Goal: Answer question/provide support: Share knowledge or assist other users

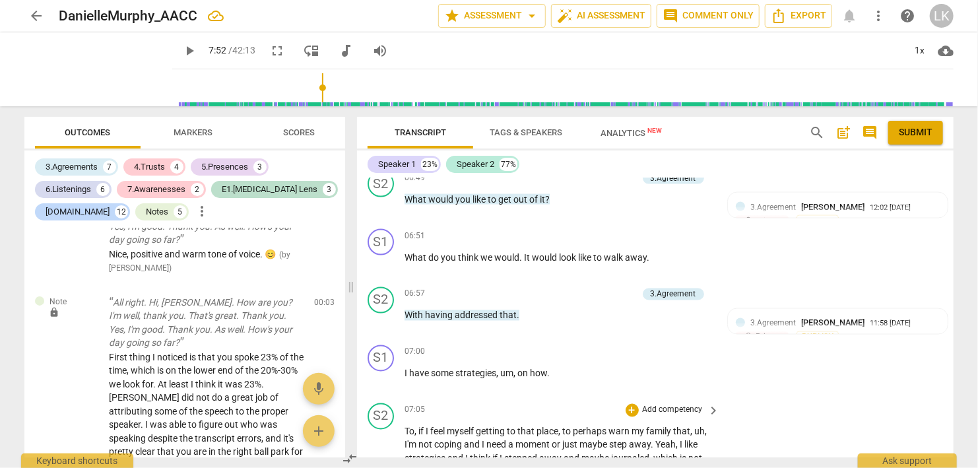
scroll to position [3490, 0]
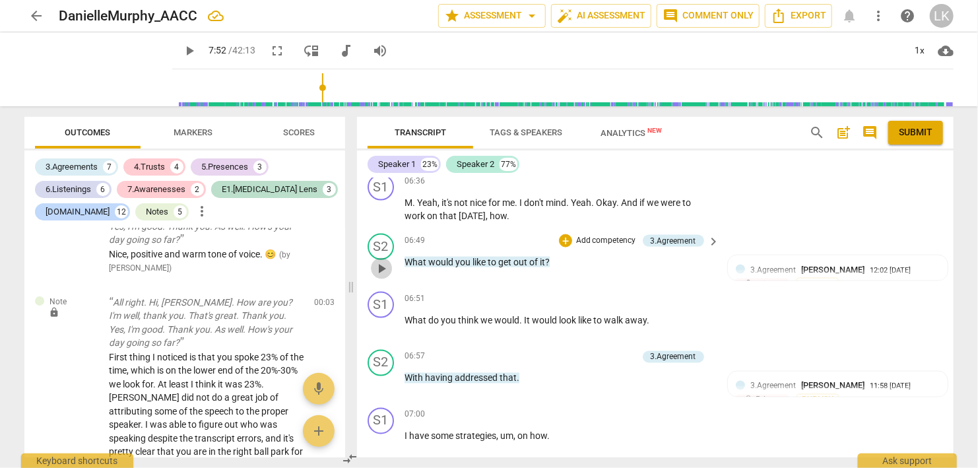
click at [379, 261] on span "play_arrow" at bounding box center [381, 269] width 16 height 16
click at [389, 377] on span "pause" at bounding box center [381, 385] width 16 height 16
type input "420"
click at [563, 350] on div "+" at bounding box center [565, 356] width 13 height 13
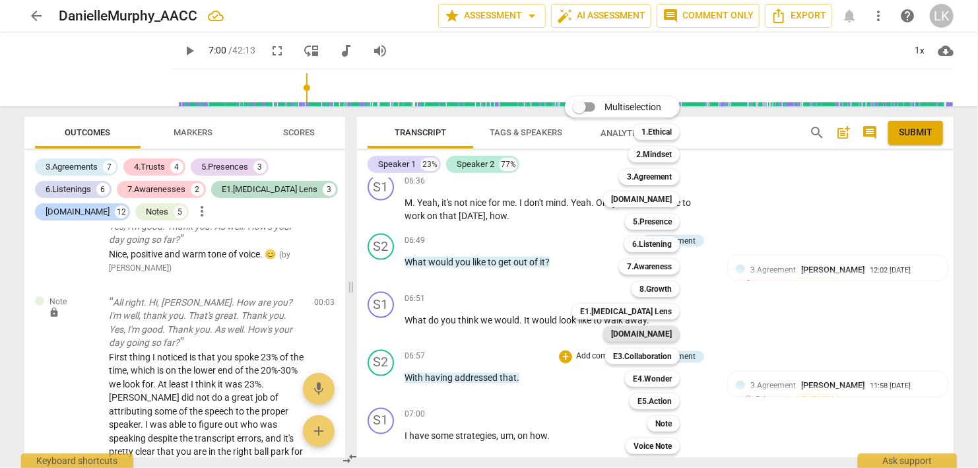
click at [647, 333] on b "[DOMAIN_NAME]" at bounding box center [641, 334] width 61 height 16
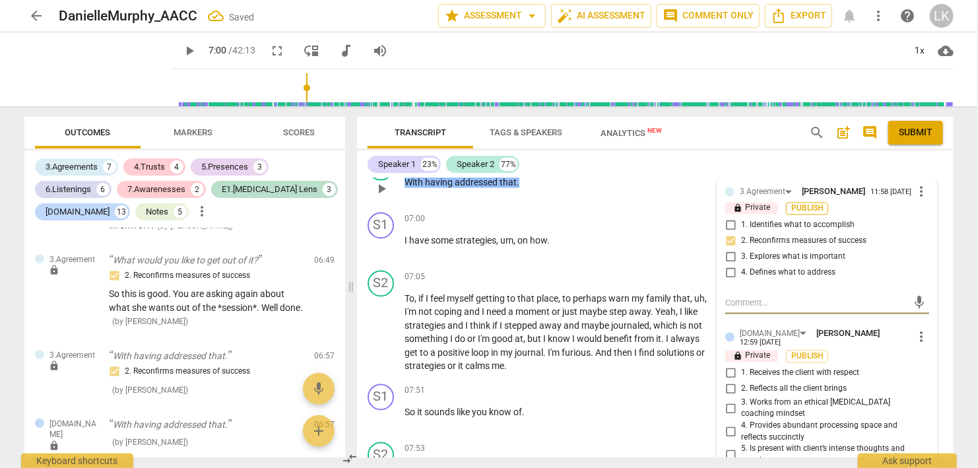
scroll to position [3718, 0]
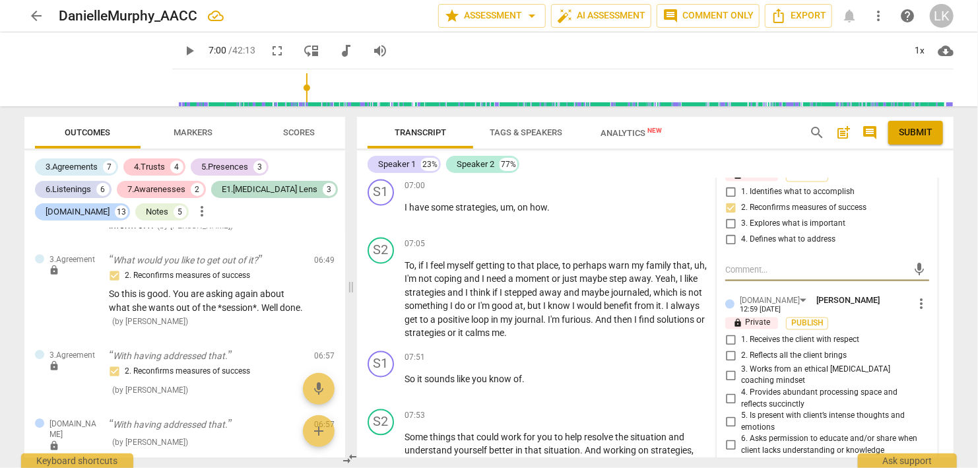
click at [728, 456] on input "7. Identifies and explores outcomes" at bounding box center [730, 464] width 21 height 16
checkbox input "true"
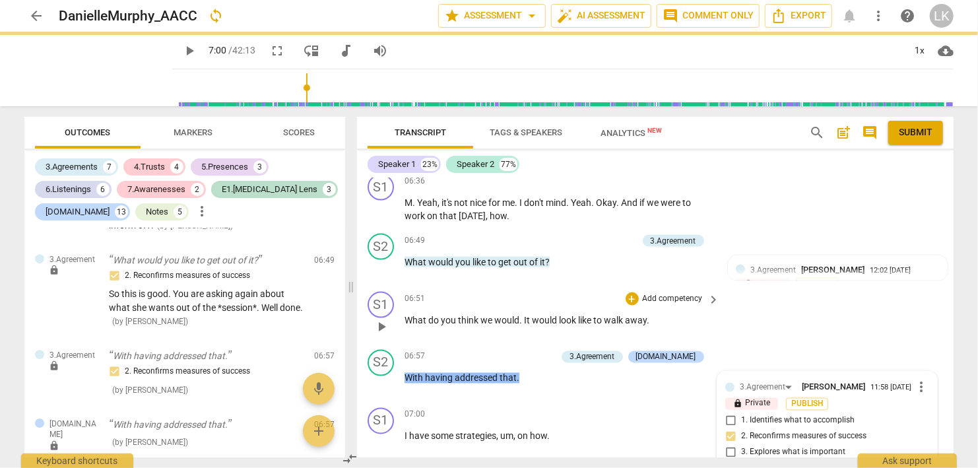
scroll to position [3414, 0]
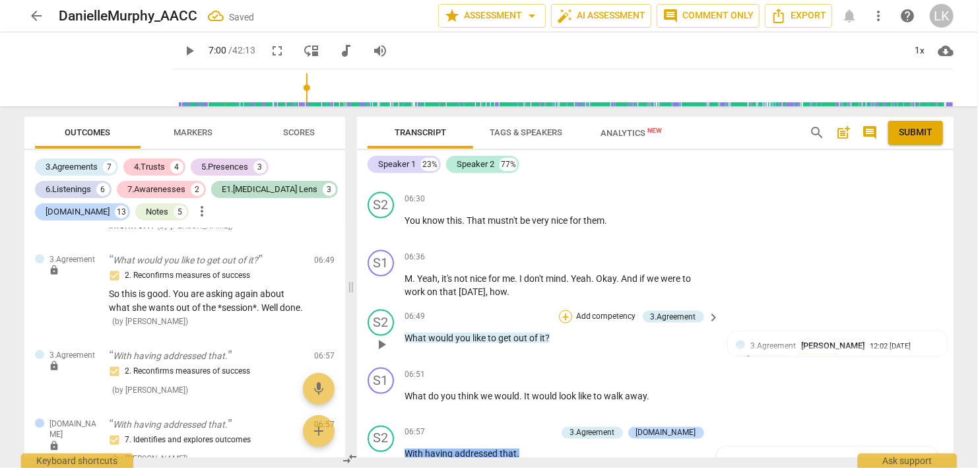
click at [566, 310] on div "+" at bounding box center [565, 316] width 13 height 13
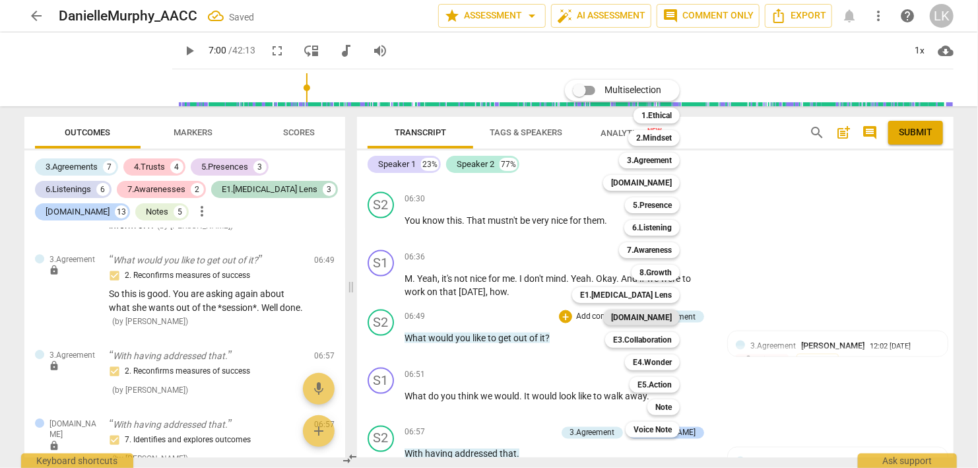
click at [645, 317] on b "[DOMAIN_NAME]" at bounding box center [641, 317] width 61 height 16
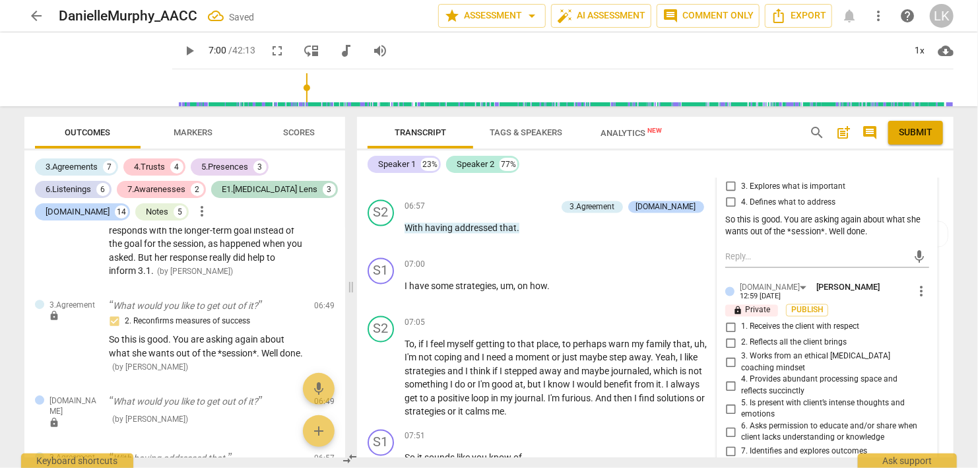
scroll to position [3642, 0]
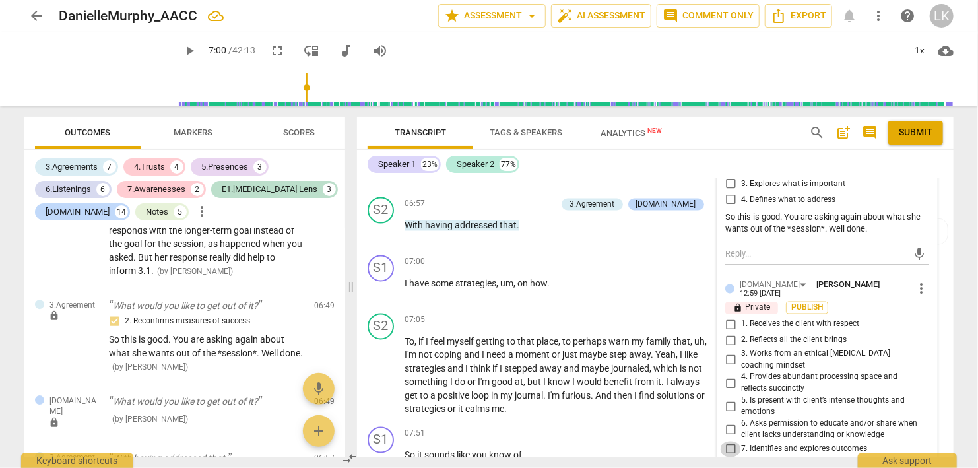
click at [732, 441] on input "7. Identifies and explores outcomes" at bounding box center [730, 449] width 21 height 16
checkbox input "true"
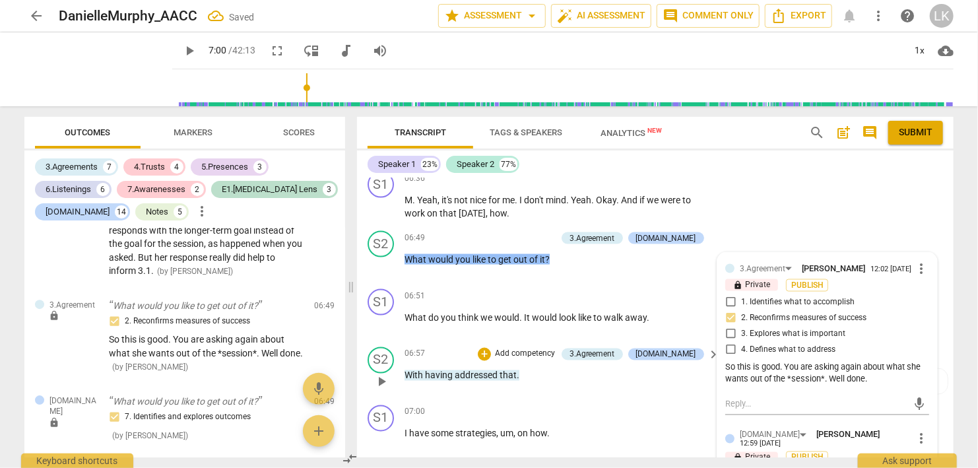
scroll to position [3490, 0]
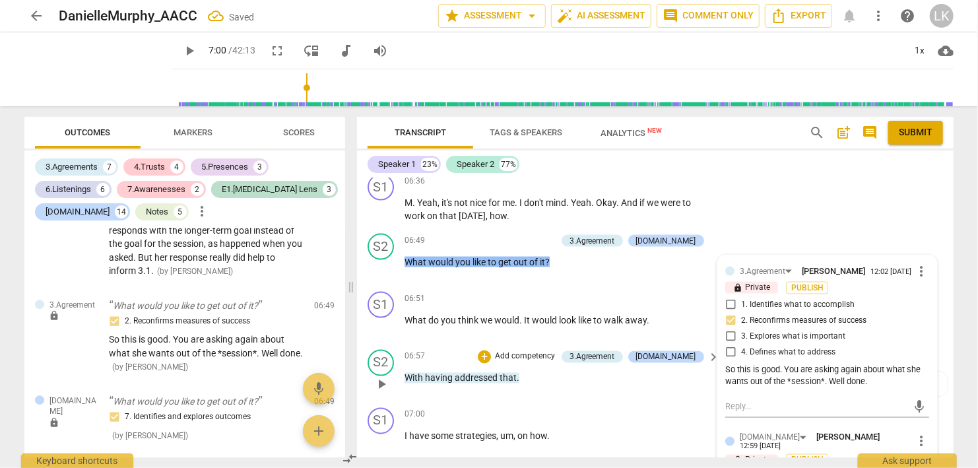
click at [380, 377] on span "play_arrow" at bounding box center [381, 385] width 16 height 16
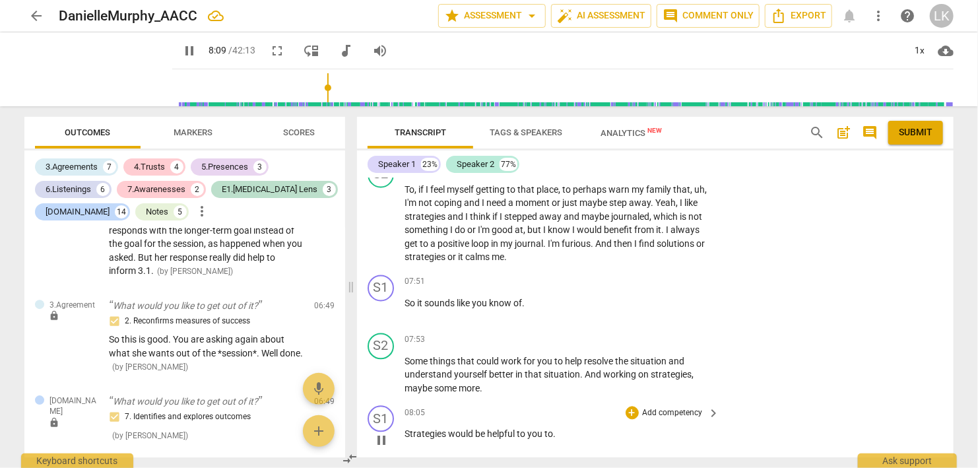
scroll to position [3870, 0]
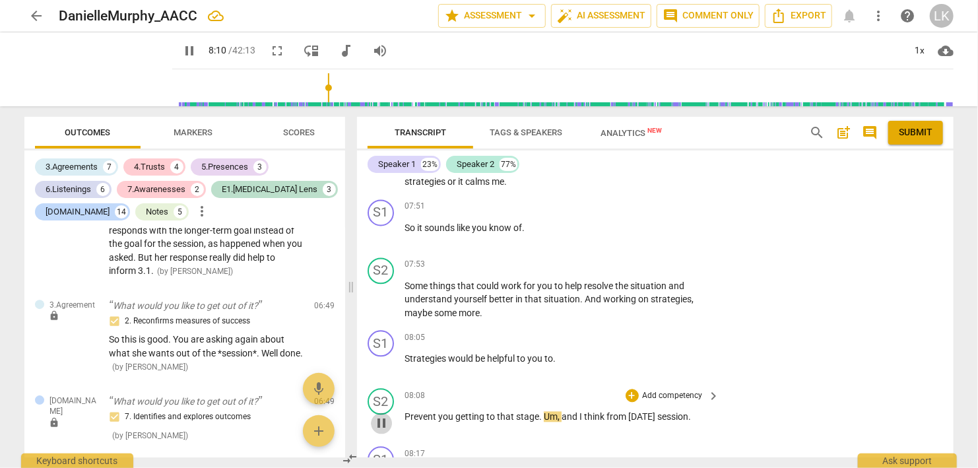
click at [378, 415] on span "pause" at bounding box center [381, 423] width 16 height 16
type input "492"
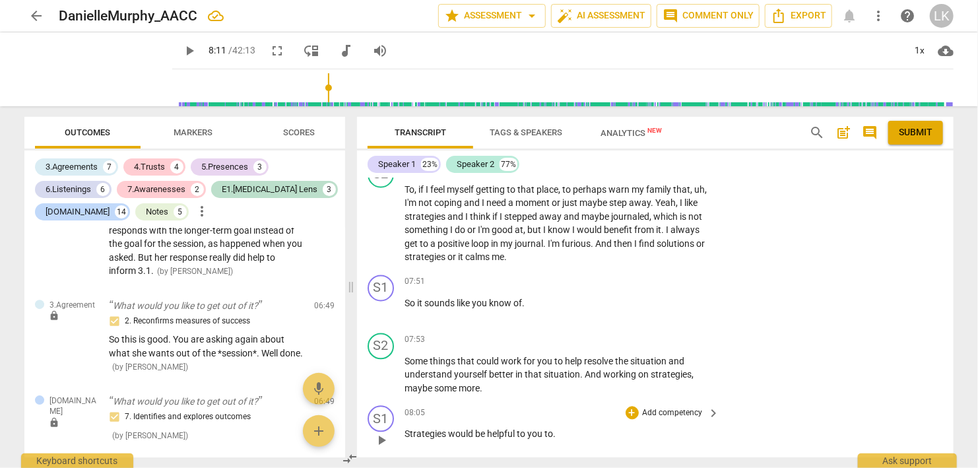
scroll to position [3718, 0]
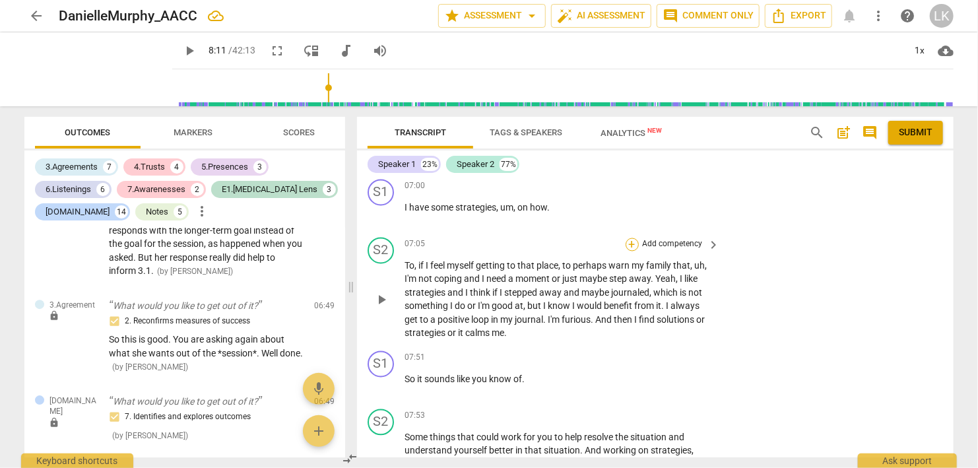
click at [633, 238] on div "+" at bounding box center [631, 244] width 13 height 13
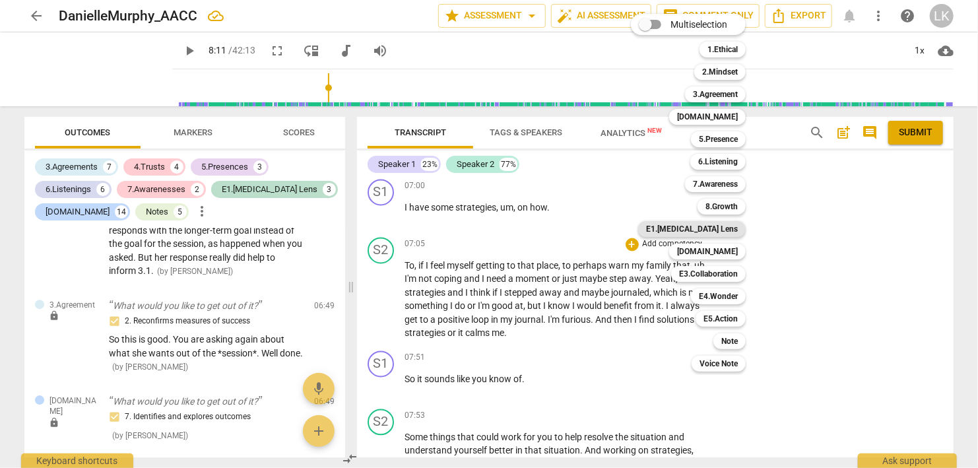
click at [712, 231] on b "E1.[MEDICAL_DATA] Lens" at bounding box center [692, 229] width 92 height 16
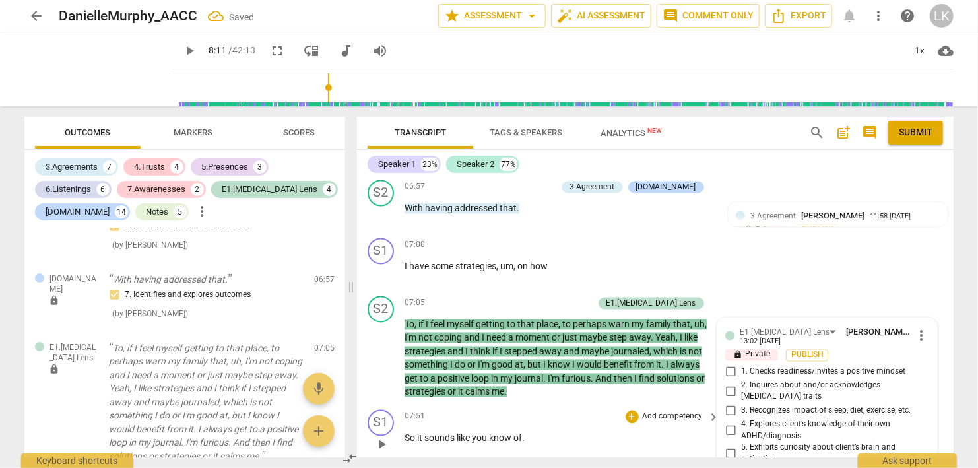
scroll to position [3645, 0]
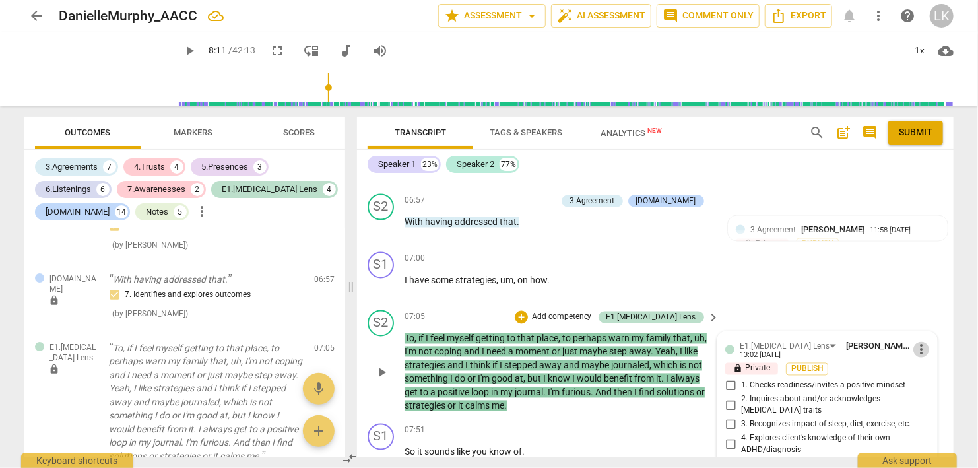
click at [919, 342] on span "more_vert" at bounding box center [921, 350] width 16 height 16
click at [925, 313] on li "Delete" at bounding box center [936, 311] width 46 height 25
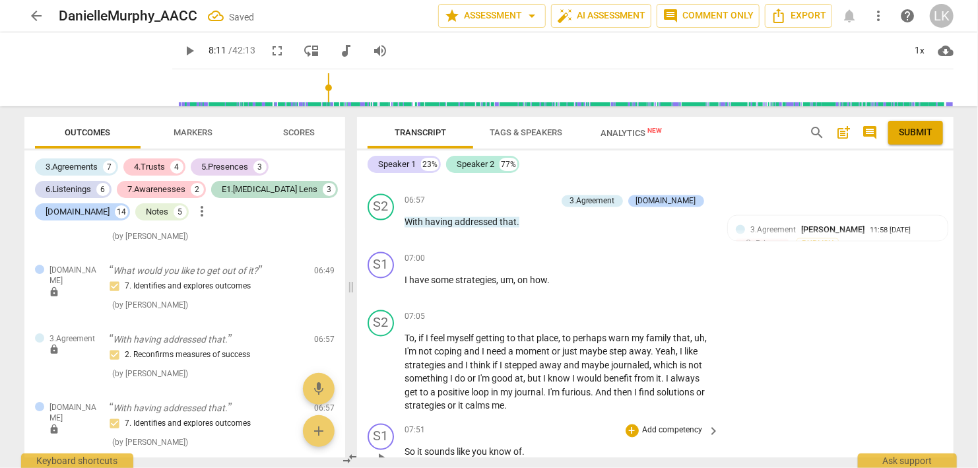
scroll to position [3722, 0]
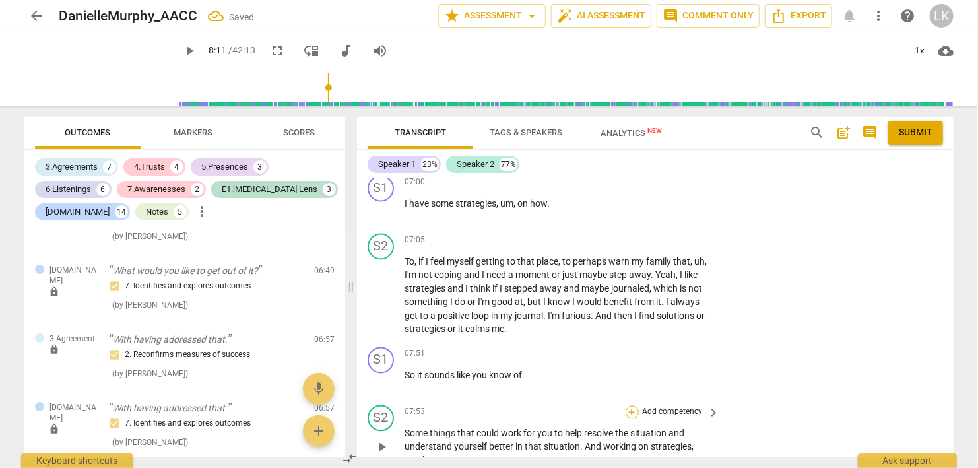
click at [631, 406] on div "+" at bounding box center [631, 412] width 13 height 13
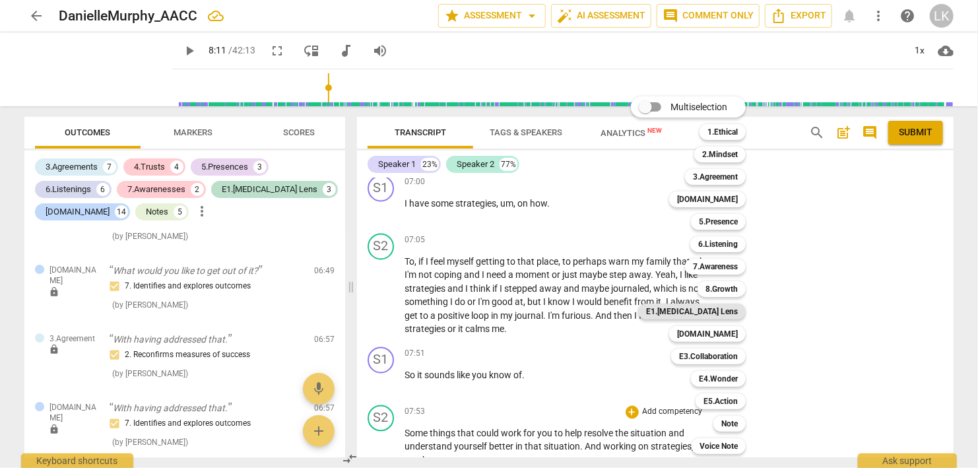
click at [727, 311] on b "E1.[MEDICAL_DATA] Lens" at bounding box center [692, 311] width 92 height 16
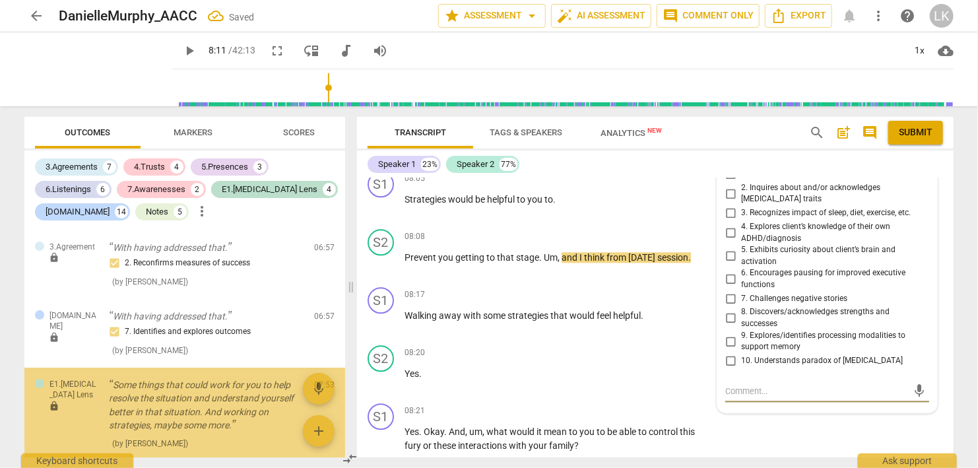
scroll to position [4708, 0]
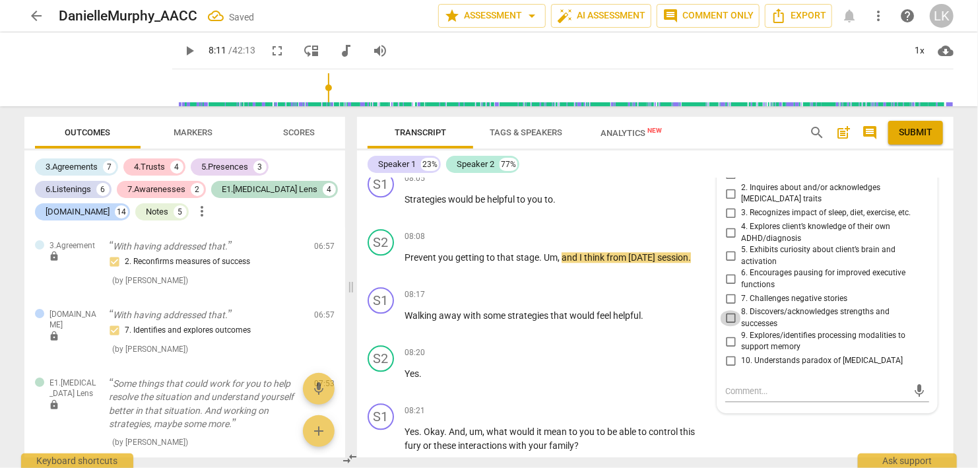
click at [728, 310] on input "8. Discovers/acknowledges strengths and successes" at bounding box center [730, 318] width 21 height 16
checkbox input "true"
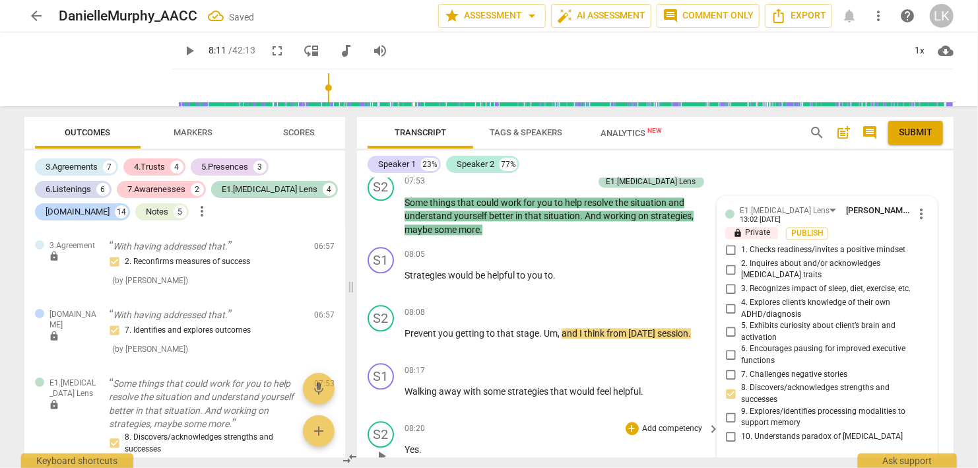
scroll to position [3877, 0]
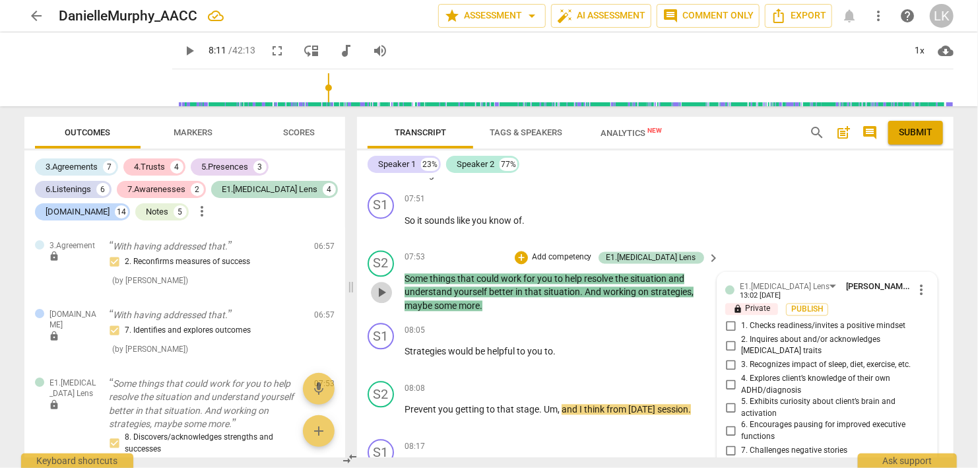
click at [381, 284] on span "play_arrow" at bounding box center [381, 292] width 16 height 16
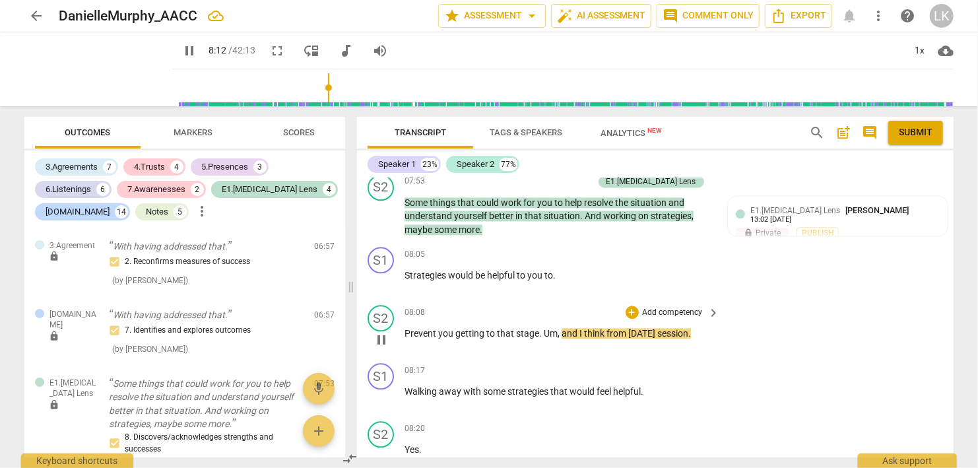
scroll to position [4028, 0]
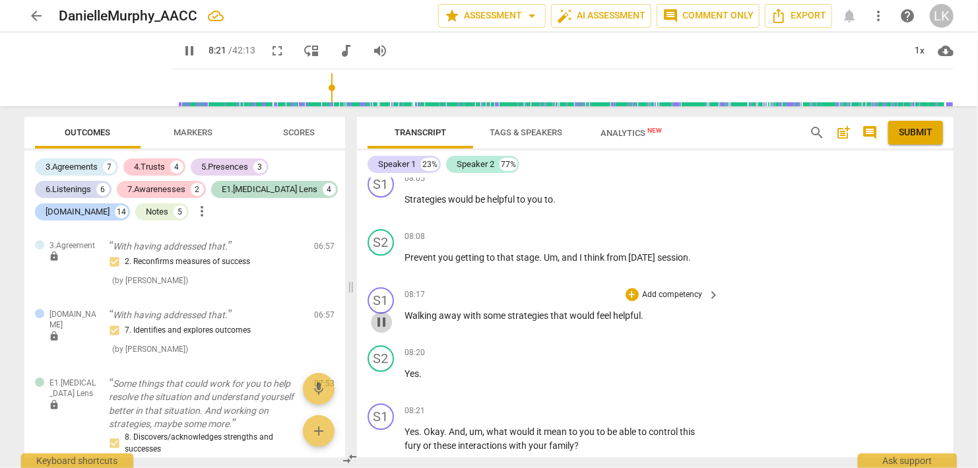
click at [385, 314] on span "pause" at bounding box center [381, 322] width 16 height 16
type input "502"
click at [631, 288] on div "+" at bounding box center [631, 294] width 13 height 13
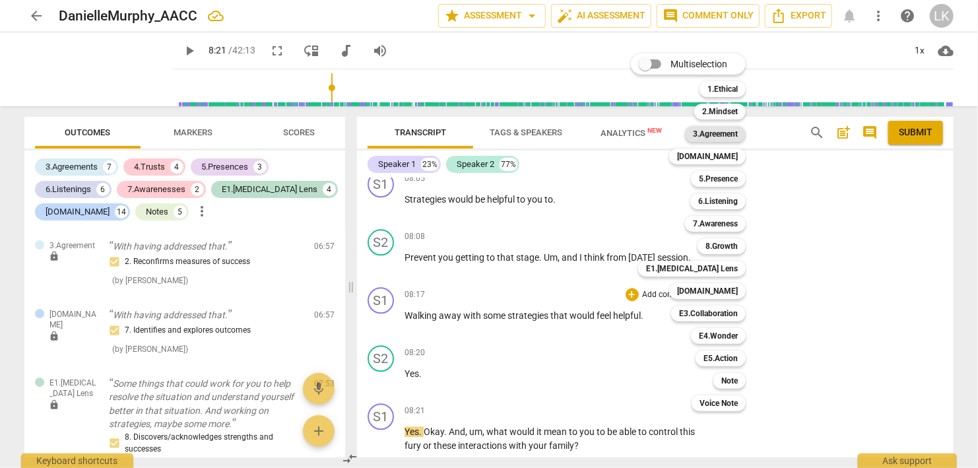
click at [714, 139] on b "3.Agreement" at bounding box center [715, 134] width 45 height 16
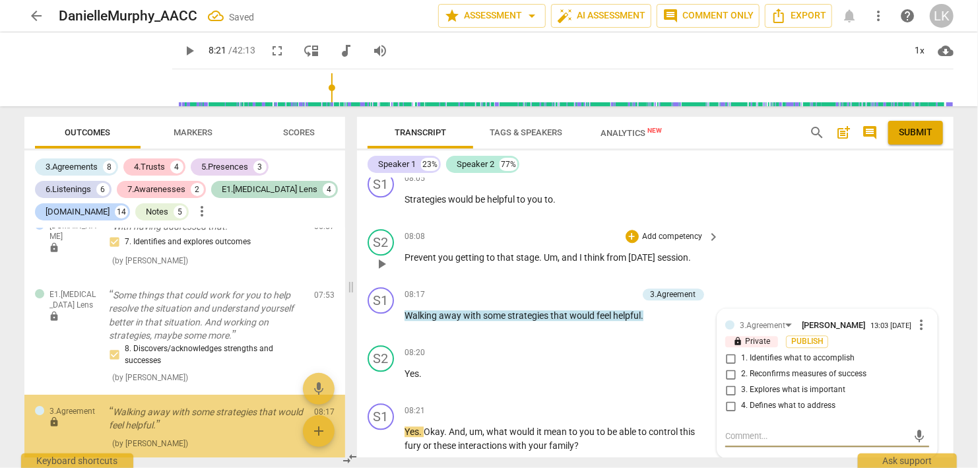
scroll to position [4797, 0]
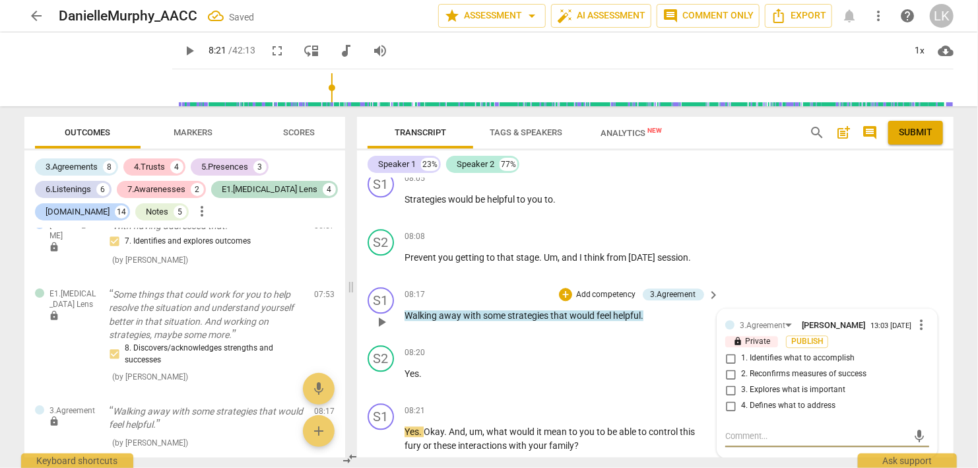
click at [729, 366] on input "2. Reconfirms measures of success" at bounding box center [730, 374] width 21 height 16
checkbox input "true"
click at [563, 288] on div "+" at bounding box center [565, 294] width 13 height 13
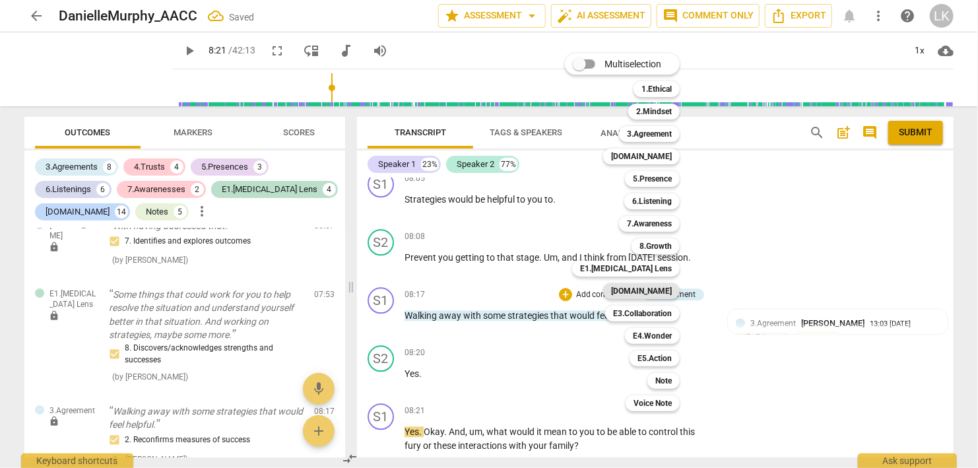
click at [641, 294] on b "[DOMAIN_NAME]" at bounding box center [641, 291] width 61 height 16
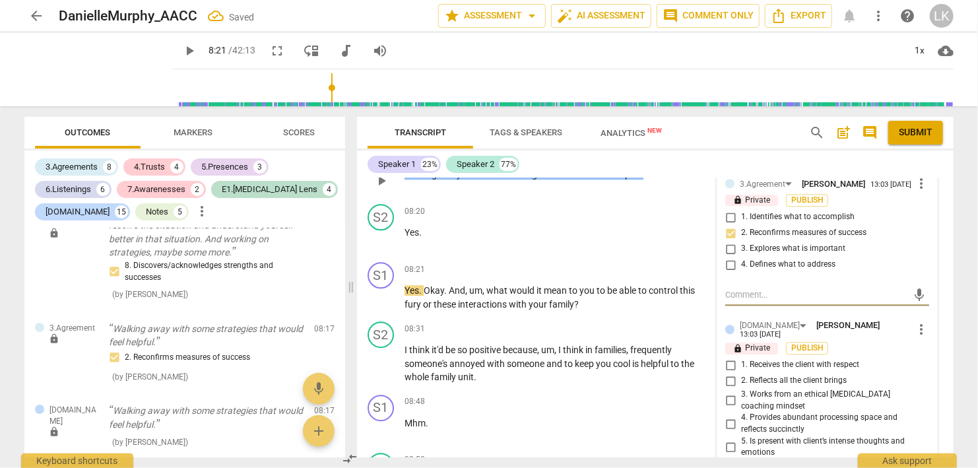
scroll to position [4257, 0]
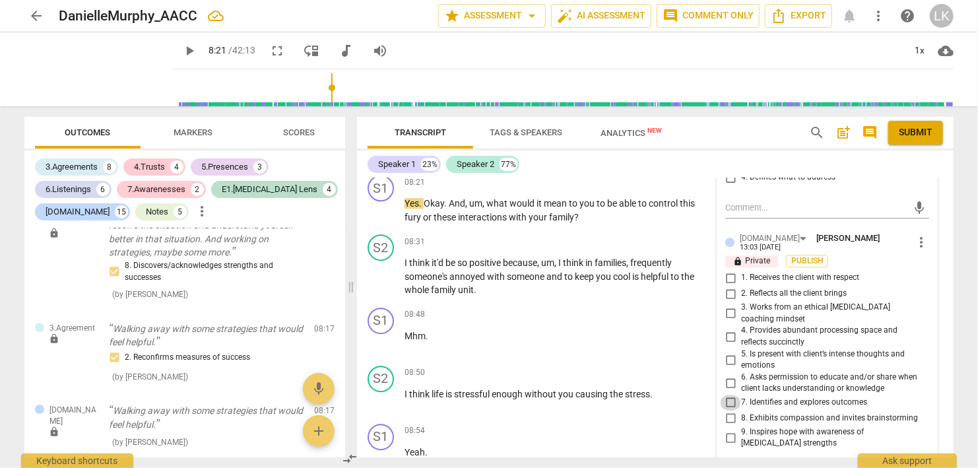
click at [728, 394] on input "7. Identifies and explores outcomes" at bounding box center [730, 402] width 21 height 16
checkbox input "true"
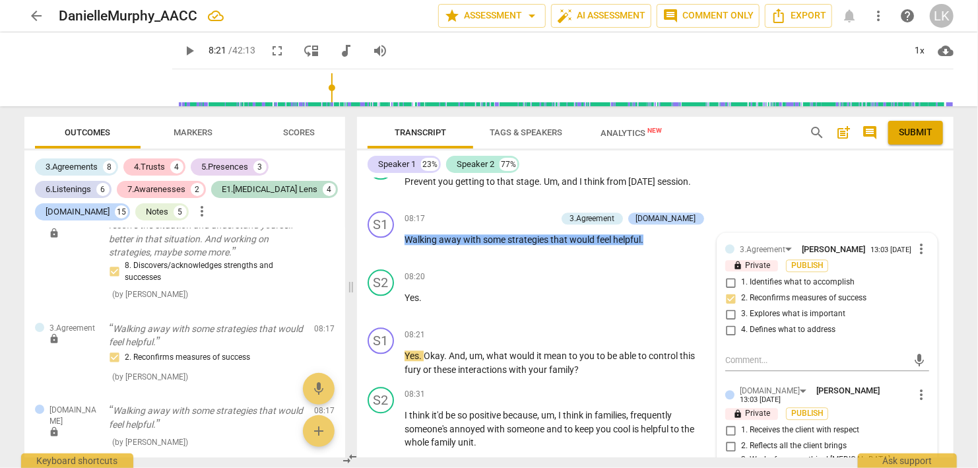
scroll to position [4028, 0]
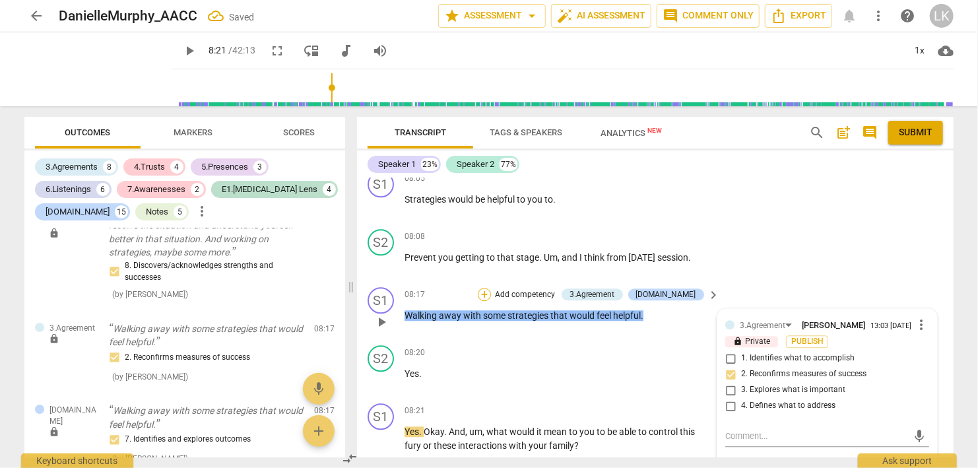
click at [491, 288] on div "+" at bounding box center [484, 294] width 13 height 13
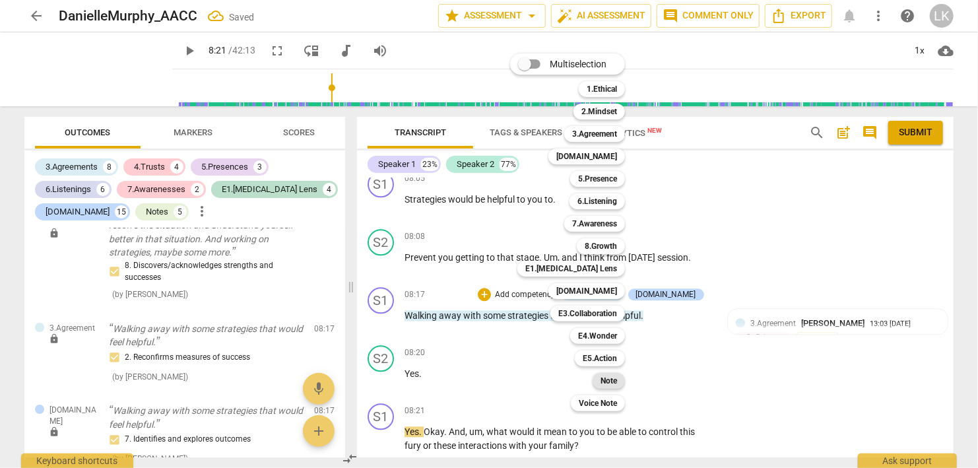
click at [607, 379] on b "Note" at bounding box center [608, 381] width 16 height 16
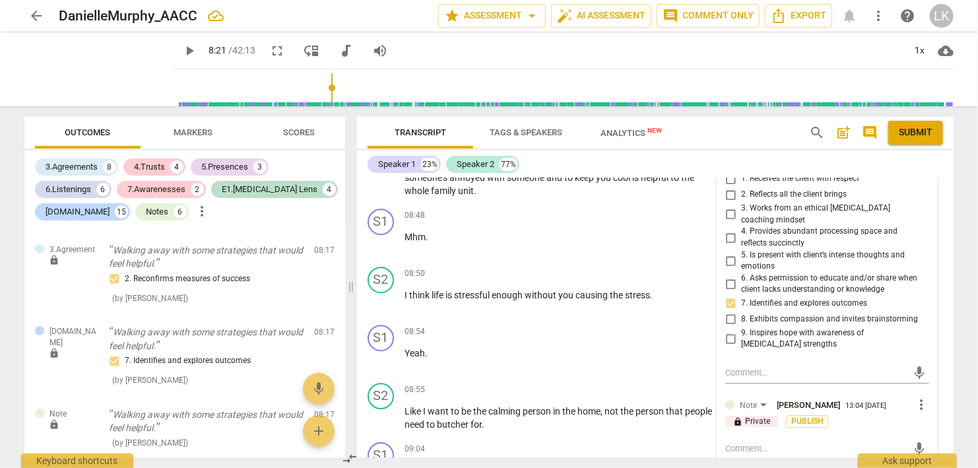
scroll to position [4333, 0]
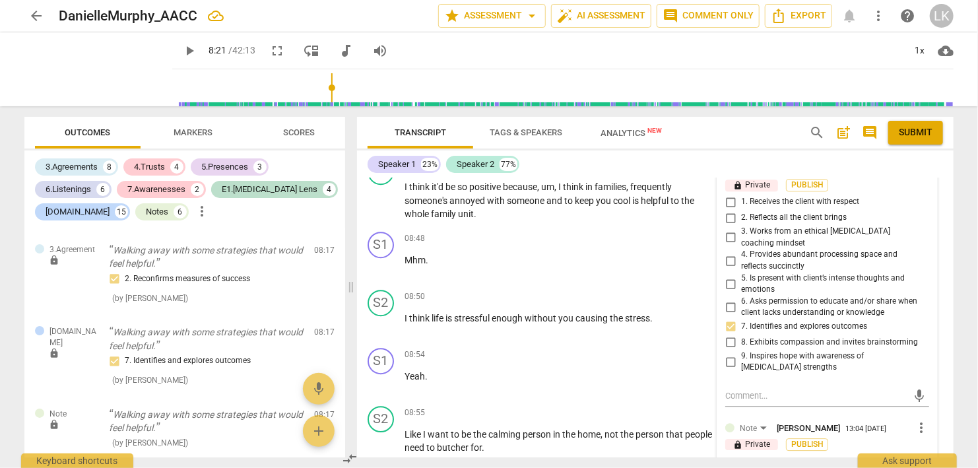
click at [835, 465] on textarea at bounding box center [816, 471] width 183 height 13
type textarea "G"
type textarea "Go"
type textarea "Goo"
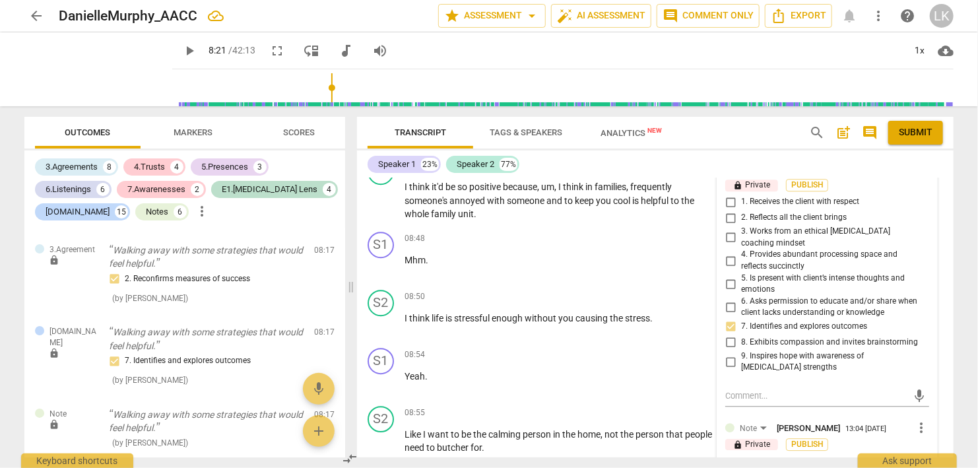
type textarea "Good"
type textarea "Good j"
type textarea "Good jo"
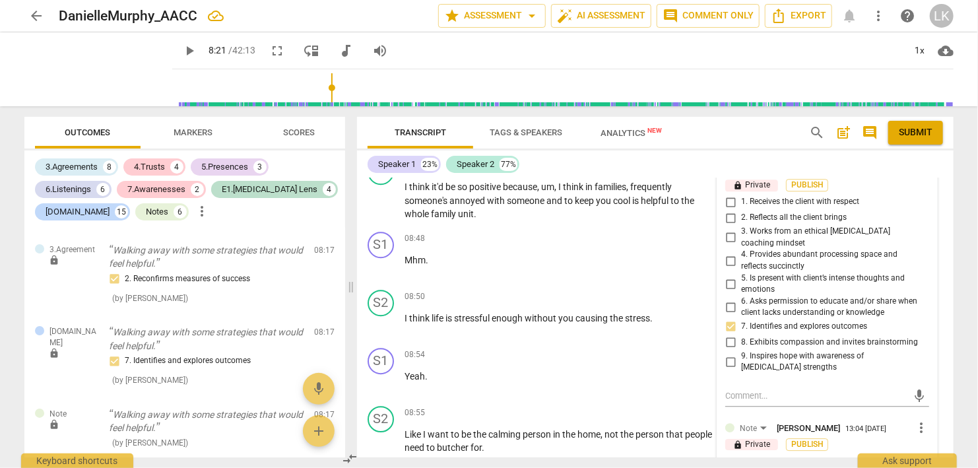
type textarea "Good jo"
type textarea "Good job"
type textarea "Good job c"
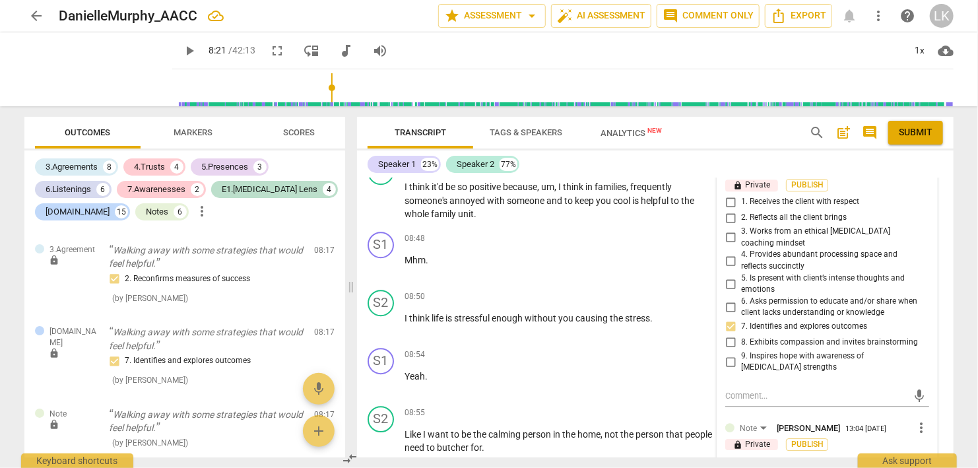
type textarea "Good job c"
type textarea "Good job co"
type textarea "Good job con"
type textarea "Good job conf"
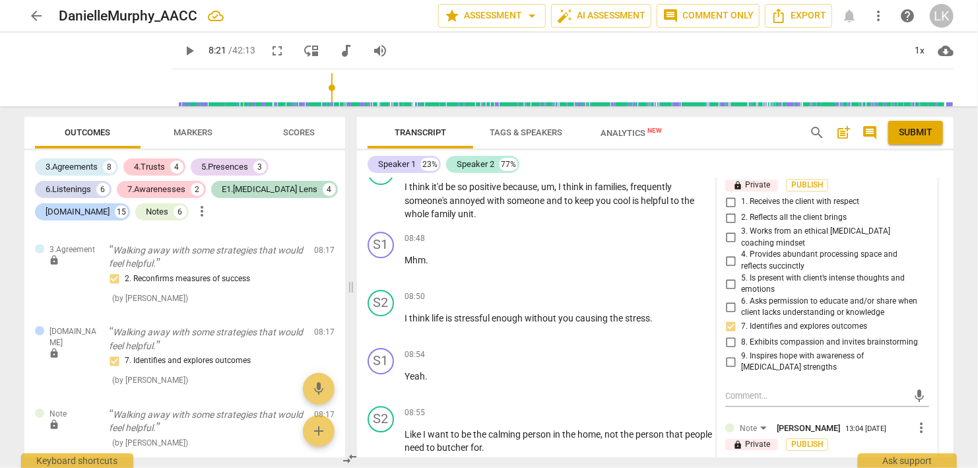
type textarea "Good job confi"
type textarea "Good job confir"
type textarea "Good job confirm"
type textarea "Good job confirmi"
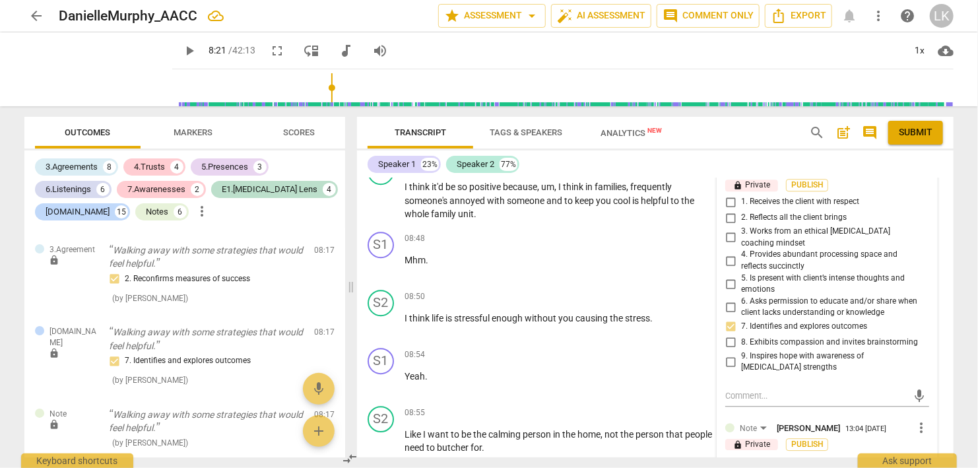
type textarea "Good job confirmi"
type textarea "Good job confirmin"
type textarea "Good job confirming"
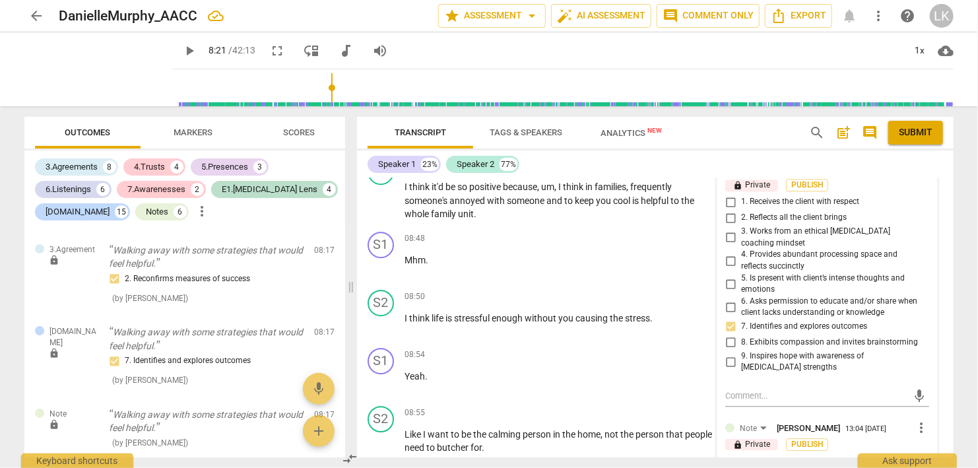
type textarea "Good job confirming t"
type textarea "Good job confirming th"
type textarea "Good job confirming the"
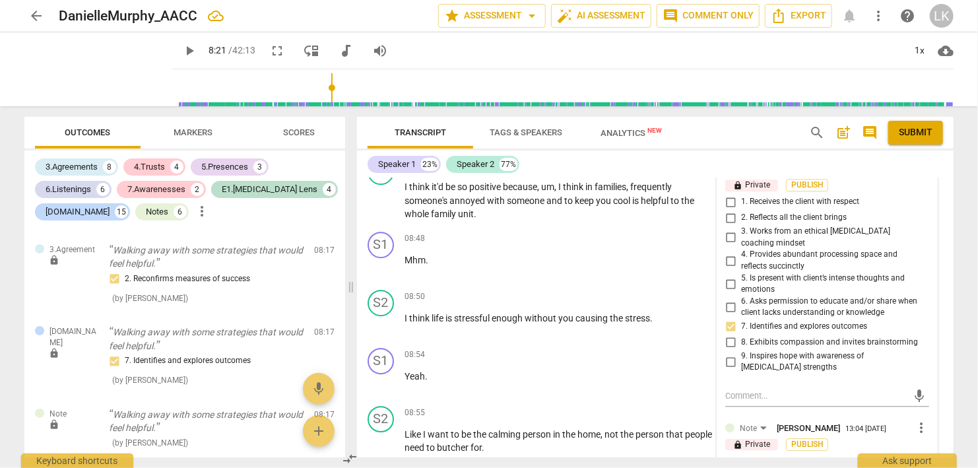
type textarea "Good job confirming the"
type textarea "Good job confirming the o"
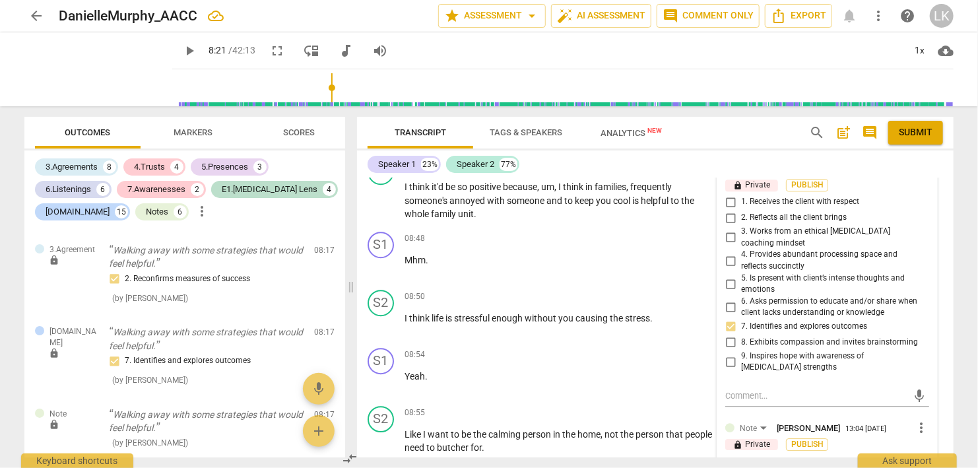
type textarea "Good job confirming the ou"
type textarea "Good job confirming the out"
type textarea "Good job confirming the outc"
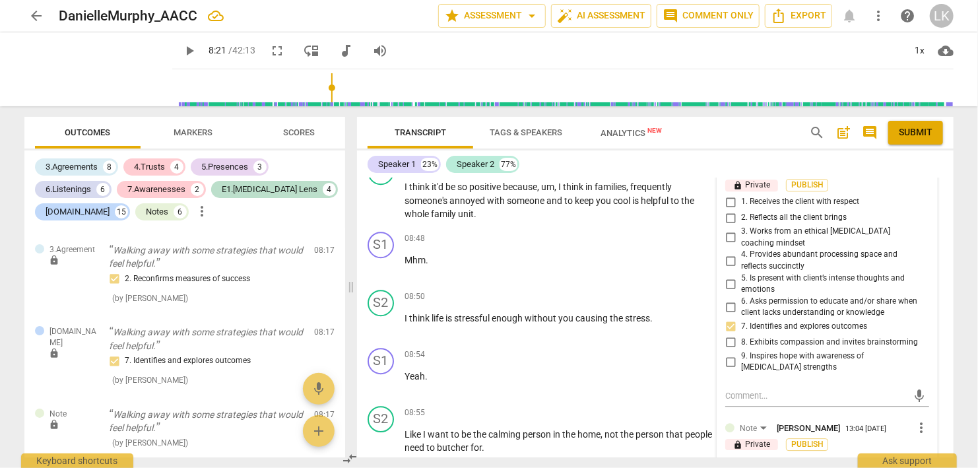
type textarea "Good job confirming the outco"
type textarea "Good job confirming the outcom"
type textarea "Good job confirming the outcome"
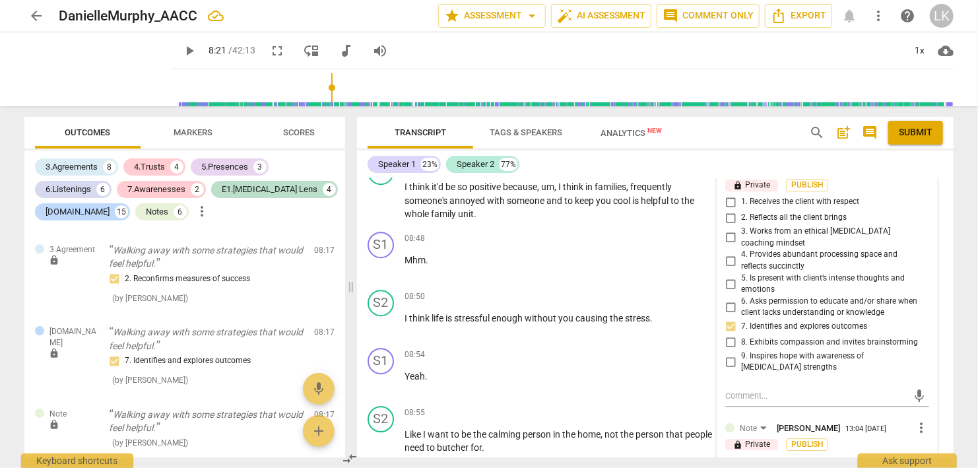
type textarea "Good job confirming the outcome"
type textarea "Good job confirming the outcome t"
type textarea "Good job confirming the outcome th"
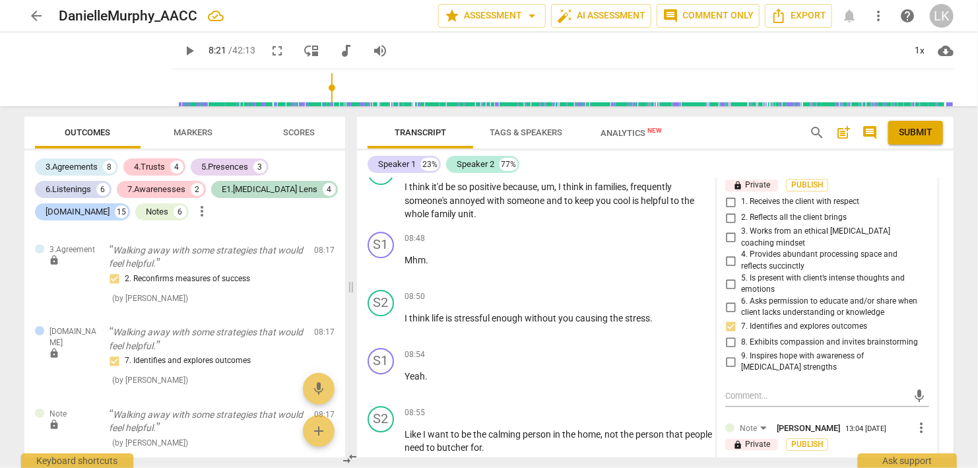
type textarea "Good job confirming the outcome th"
type textarea "Good job confirming the outcome tha"
type textarea "Good job confirming the outcome that"
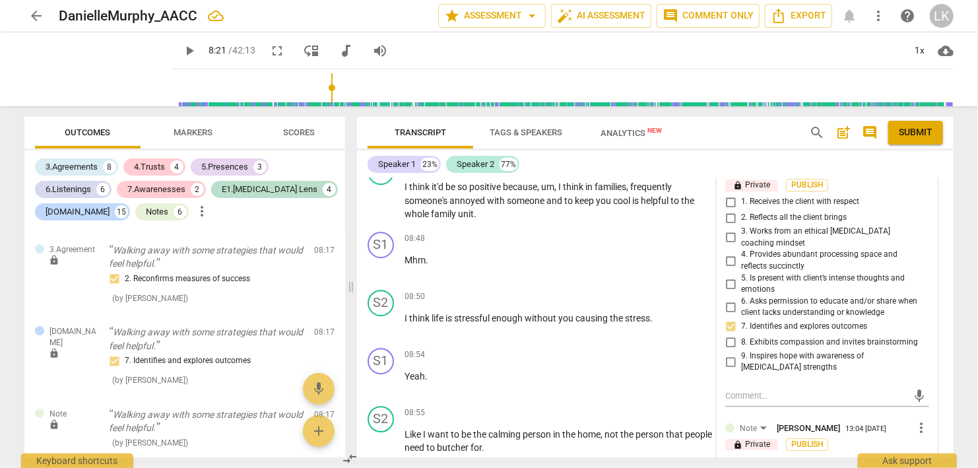
type textarea "Good job confirming the outcome that"
type textarea "Good job confirming the outcome that s"
type textarea "Good job confirming the outcome that sh"
type textarea "Good job confirming the outcome that she"
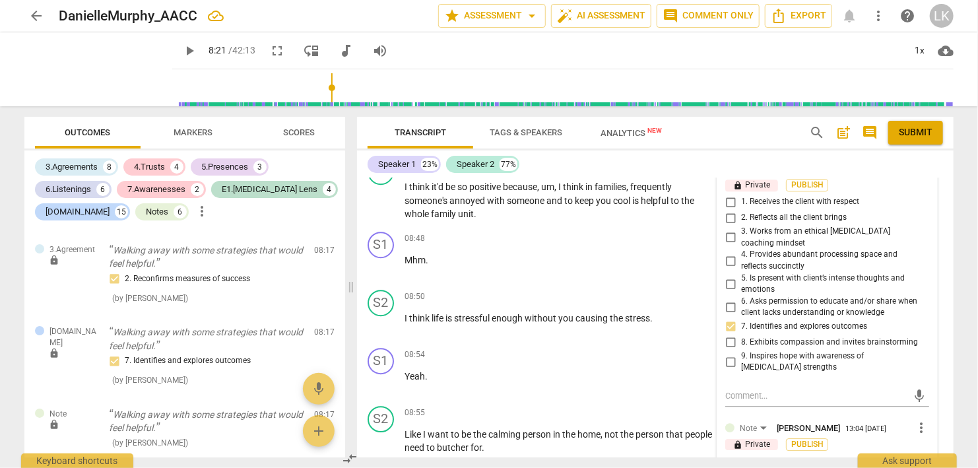
type textarea "Good job confirming the outcome that she"
type textarea "Good job confirming the outcome that she w"
type textarea "Good job confirming the outcome that she wa"
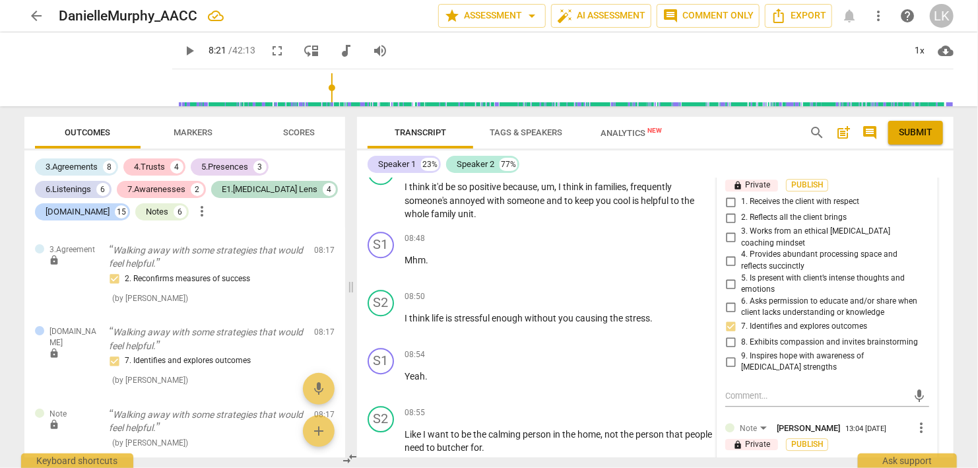
type textarea "Good job confirming the outcome that she wan"
type textarea "Good job confirming the outcome that she want"
type textarea "Good job confirming the outcome that she wante"
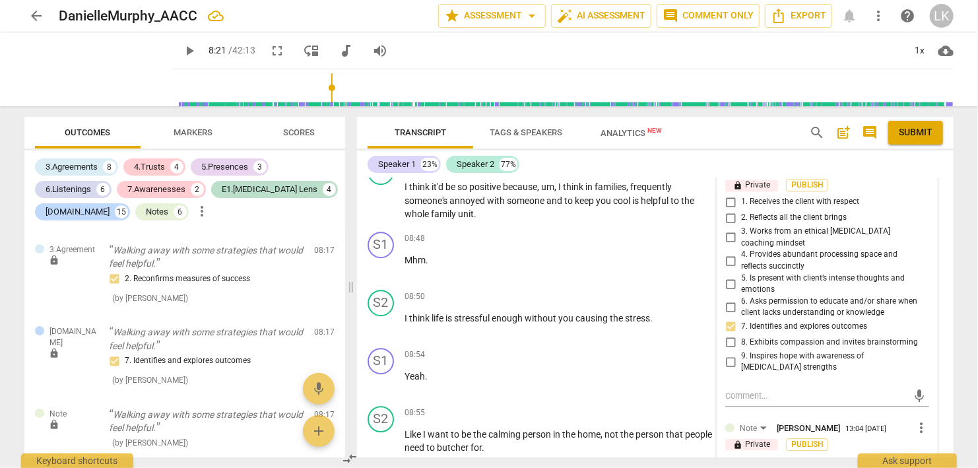
type textarea "Good job confirming the outcome that she wanted"
type textarea "Good job confirming the outcome that she wanted."
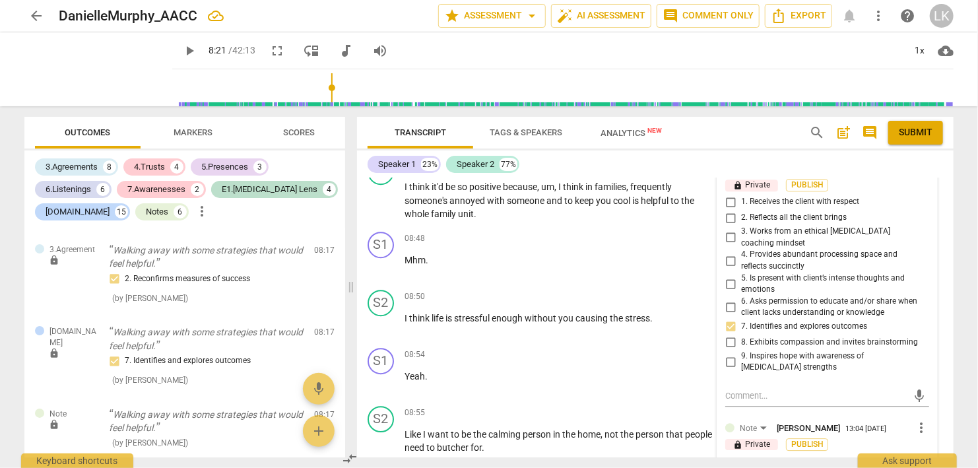
type textarea "Good job confirming the outcome that she wanted."
type textarea "Good job confirming the outcome that she wanted. A"
type textarea "Good job confirming the outcome that she wanted. An"
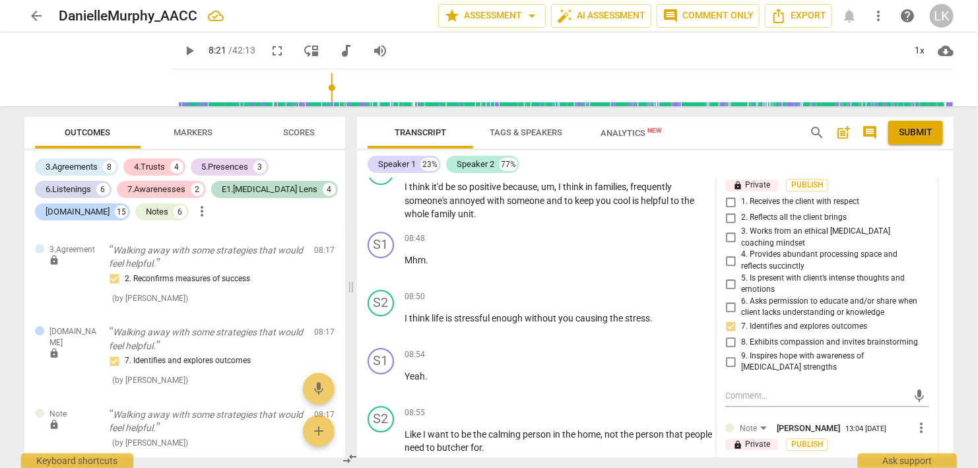
type textarea "Good job confirming the outcome that she wanted. And"
type textarea "Good job confirming the outcome that she wanted. And th"
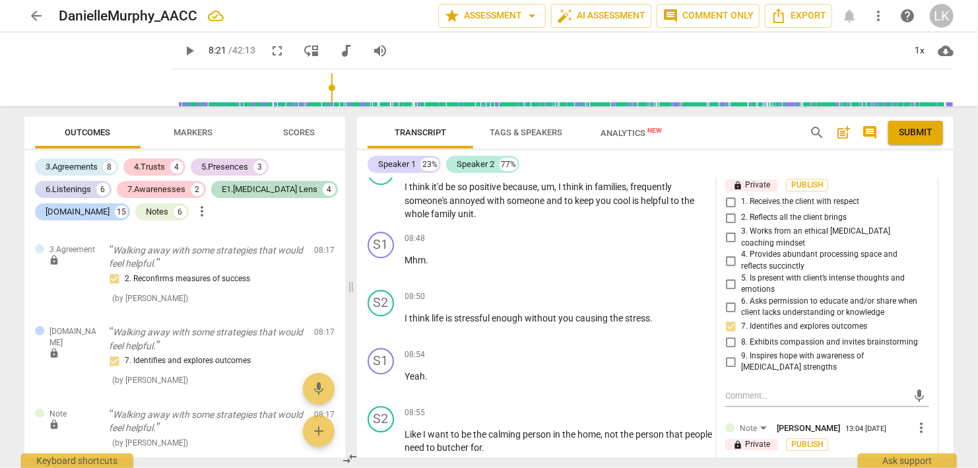
type textarea "Good job confirming the outcome that she wanted. And the"
type textarea "Good job confirming the outcome that she wanted. And the w"
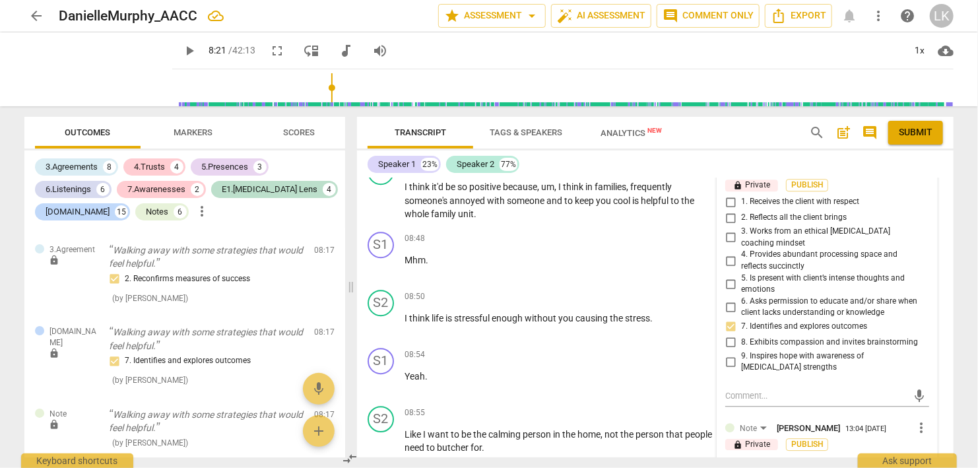
type textarea "Good job confirming the outcome that she wanted. And the wa"
type textarea "Good job confirming the outcome that she wanted. And the way"
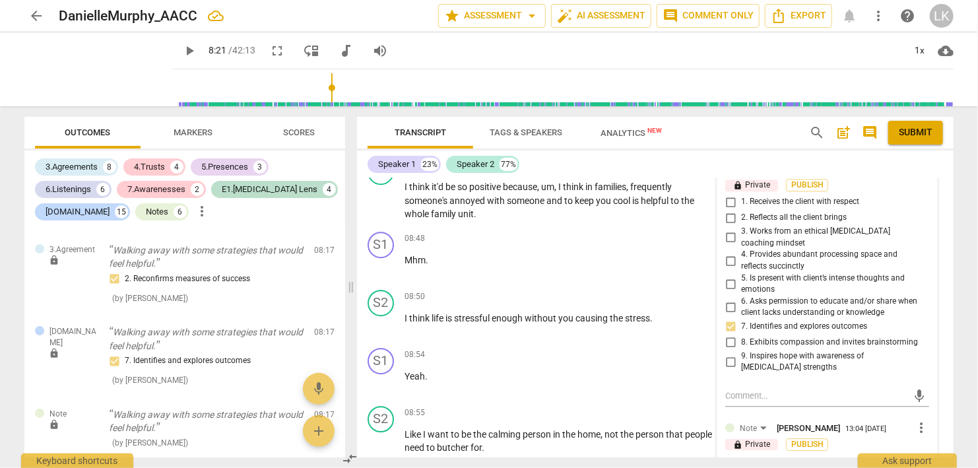
type textarea "Good job confirming the outcome that she wanted. And the way y"
type textarea "Good job confirming the outcome that she wanted. And the way yo"
type textarea "Good job confirming the outcome that she wanted. And the way you"
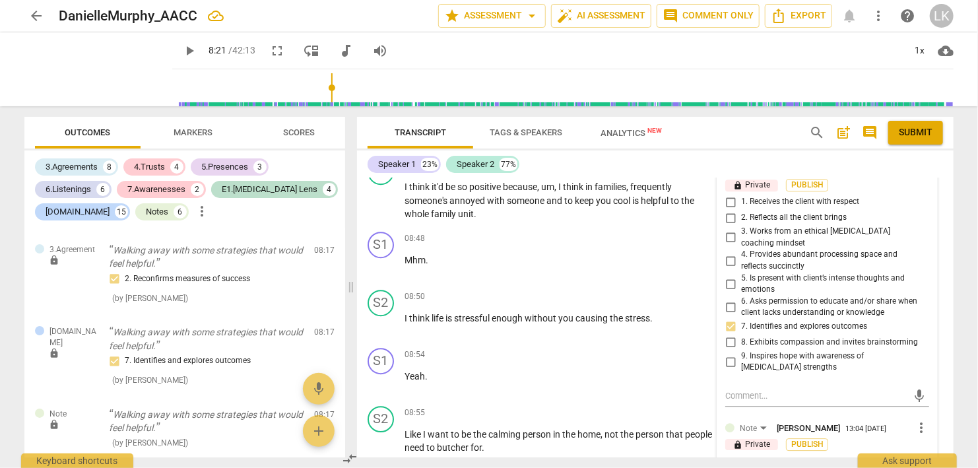
type textarea "Good job confirming the outcome that she wanted. And the way you"
type textarea "Good job confirming the outcome that she wanted. And the way your"
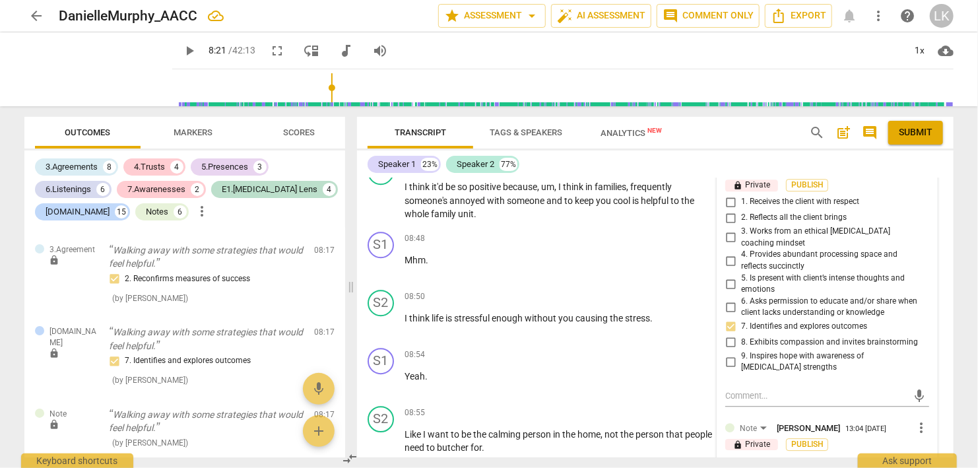
type textarea "Good job confirming the outcome that she wanted. And the way your v"
type textarea "Good job confirming the outcome that she wanted. And the way your vo"
type textarea "Good job confirming the outcome that she wanted. And the way your voi"
type textarea "Good job confirming the outcome that she wanted. And the way your voic"
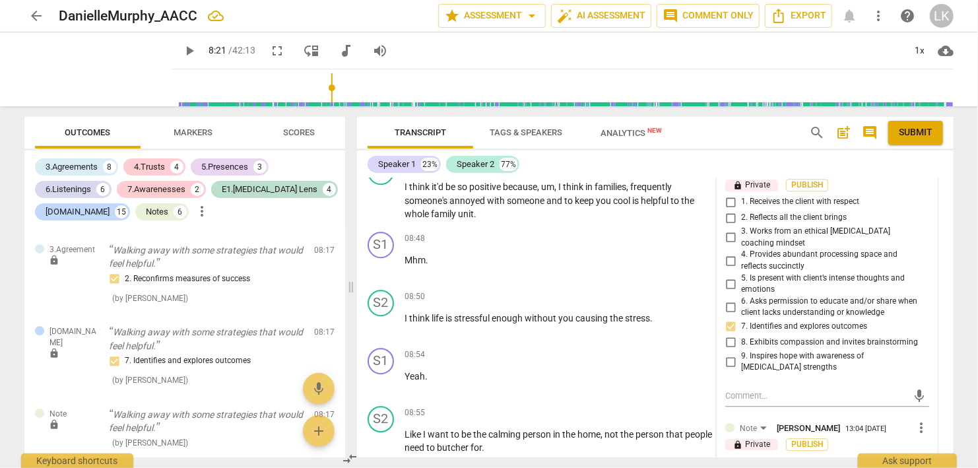
type textarea "Good job confirming the outcome that she wanted. And the way your voic"
type textarea "Good job confirming the outcome that she wanted. And the way your voice"
type textarea "Good job confirming the outcome that she wanted. And the way your voice w"
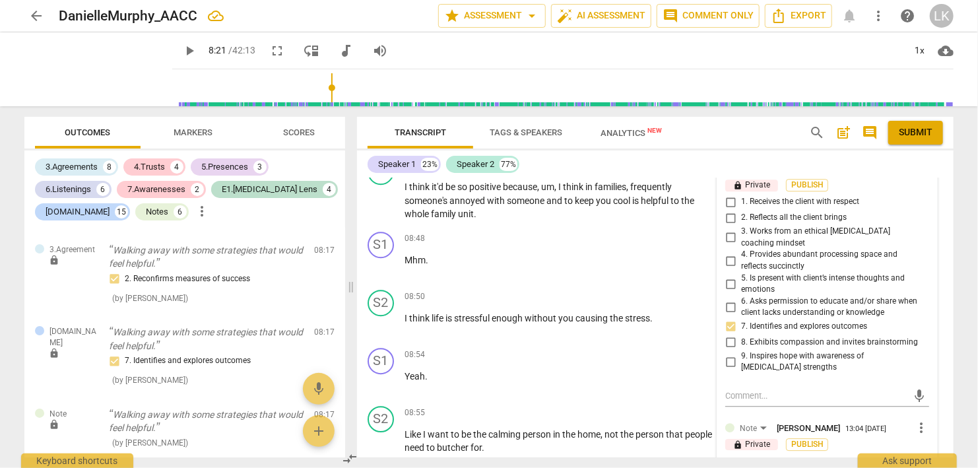
type textarea "Good job confirming the outcome that she wanted. And the way your voice we"
type textarea "Good job confirming the outcome that she wanted. And the way your voice wen"
type textarea "Good job confirming the outcome that she wanted. And the way your voice went"
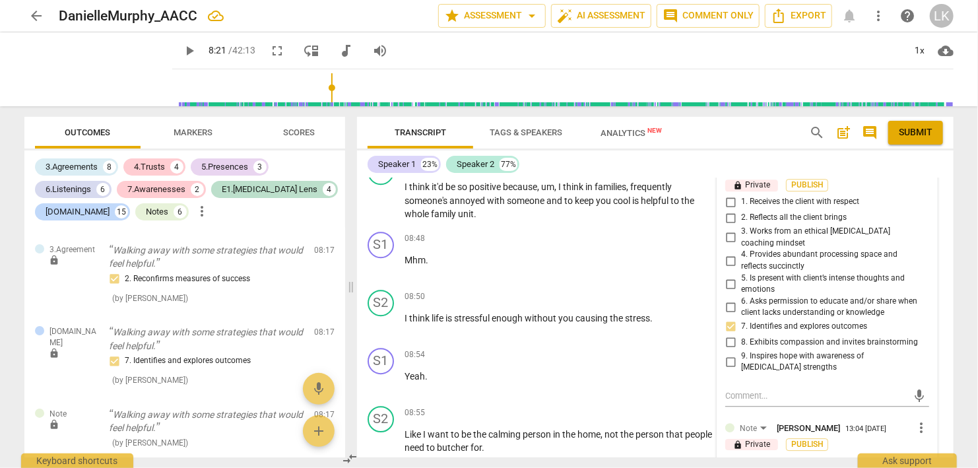
type textarea "Good job confirming the outcome that she wanted. And the way your voice went"
type textarea "Good job confirming the outcome that she wanted. And the way your voice went u"
type textarea "Good job confirming the outcome that she wanted. And the way your voice went up"
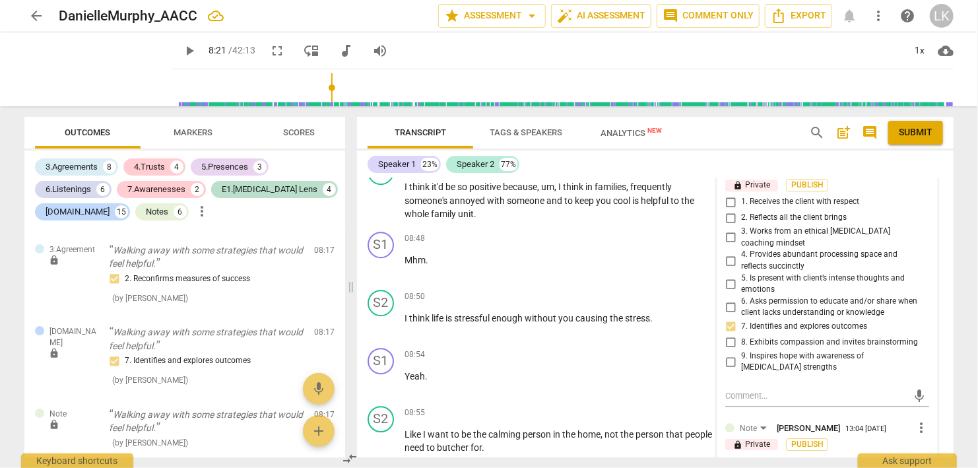
type textarea "Good job confirming the outcome that she wanted. And the way your voice went up"
type textarea "Good job confirming the outcome that she wanted. And the way your voice went up…"
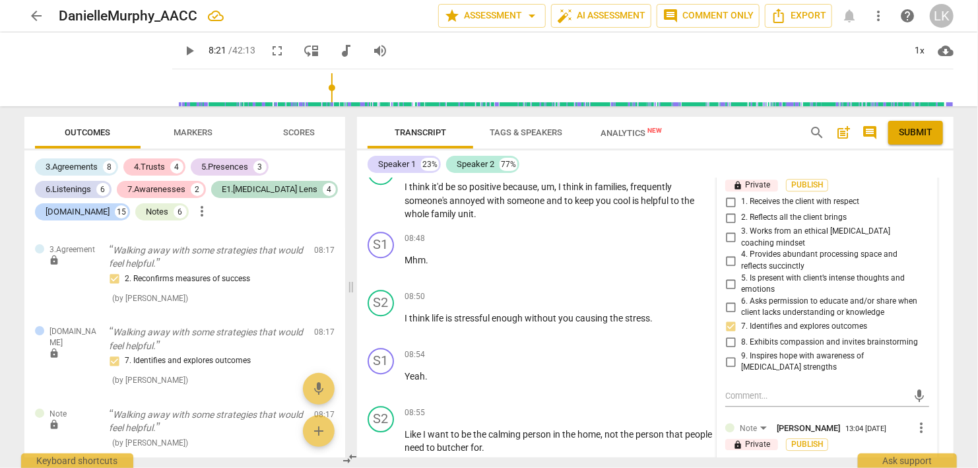
type textarea "Good job confirming the outcome that she wanted. And the way your voice went up…"
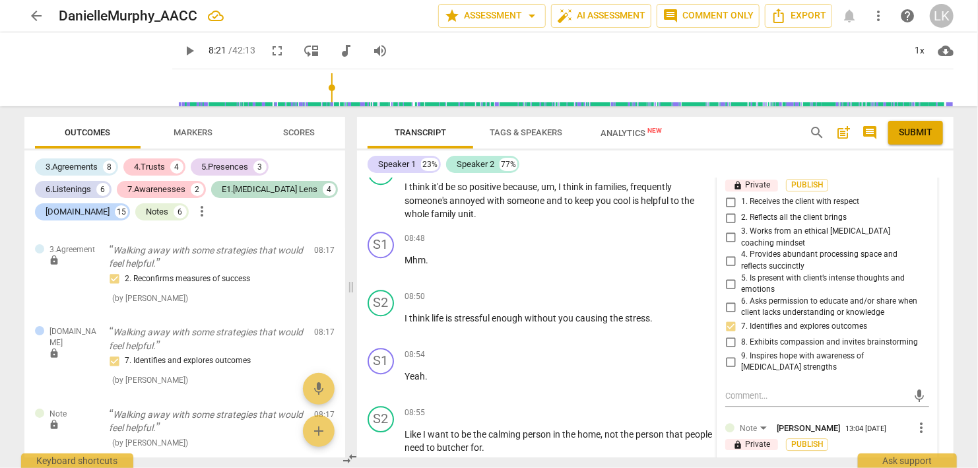
type textarea "Good job confirming the outcome that she wanted. And the way your voice went up…"
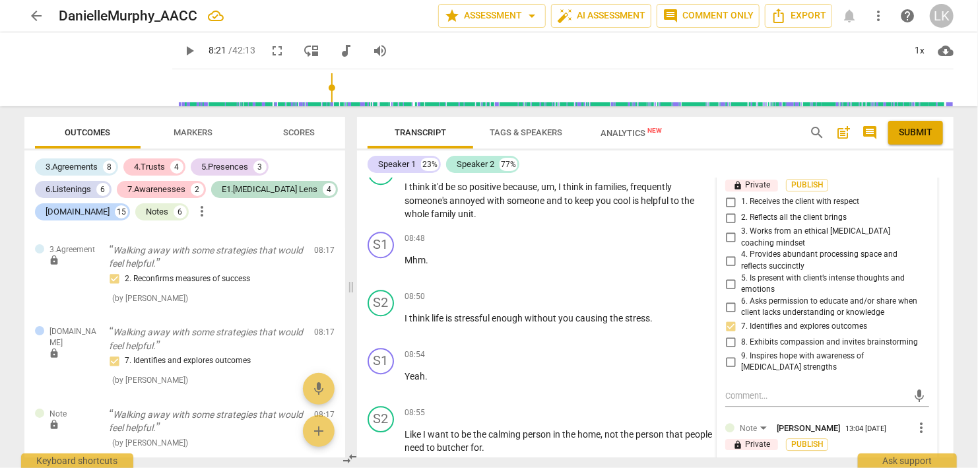
type textarea "Good job confirming the outcome that she wanted. And the way your voice went up…"
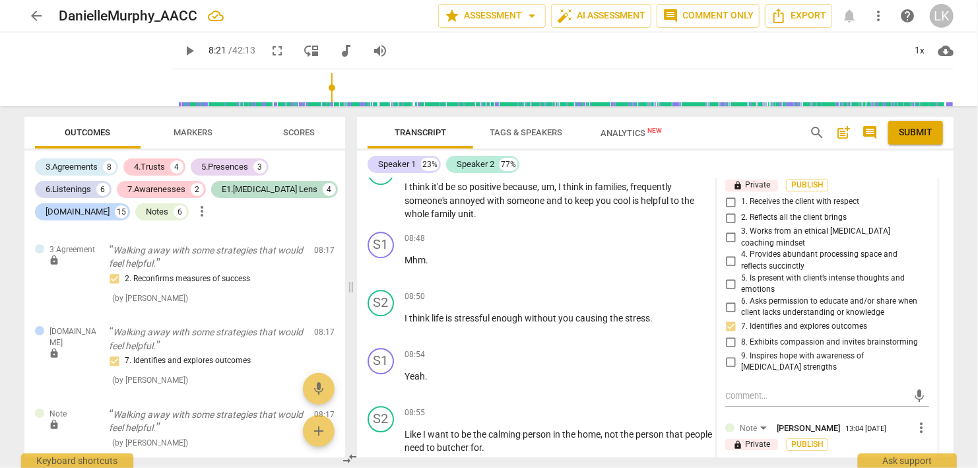
type textarea "Good job confirming the outcome that she wanted. And the way your voice went up…"
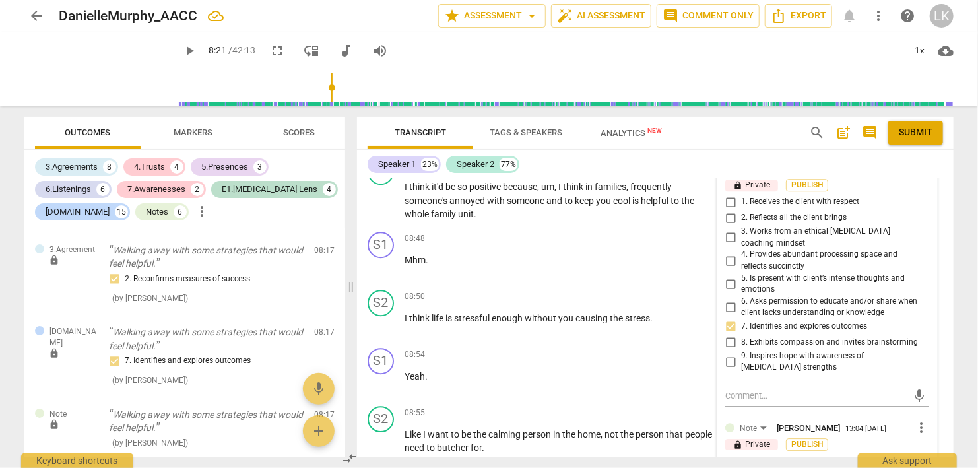
type textarea "Good job confirming the outcome that she wanted. And the way your voice went up…"
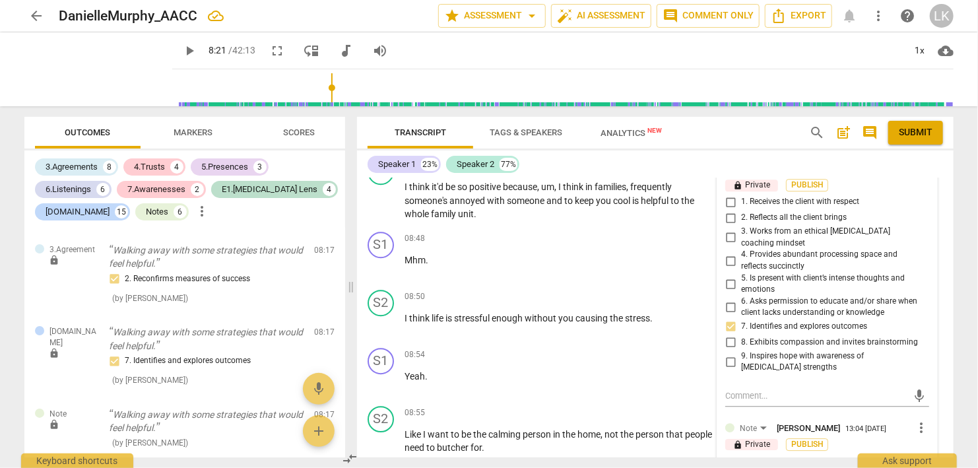
type textarea "Good job confirming the outcome that she wanted. And the way your voice went up…"
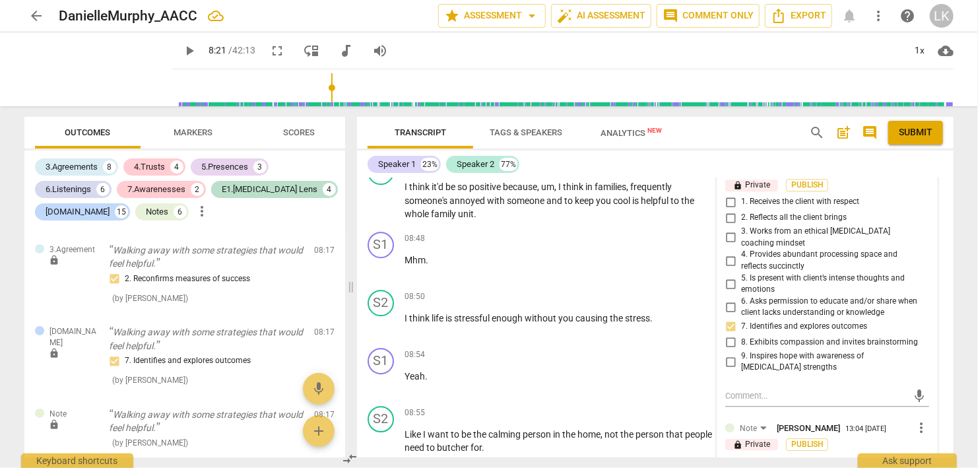
scroll to position [0, 0]
type textarea "Good job confirming the outcome that she wanted. And the way your voice went up…"
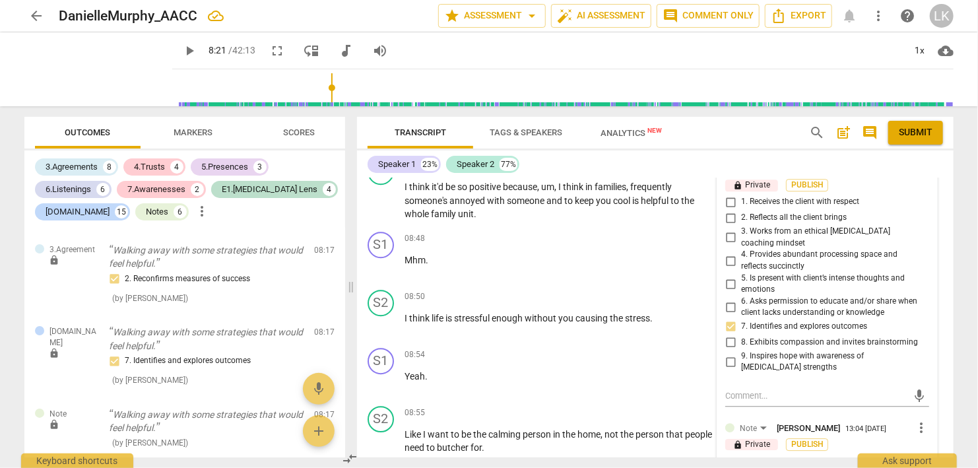
type textarea "Good job confirming the outcome that she wanted. And the way your voice went up…"
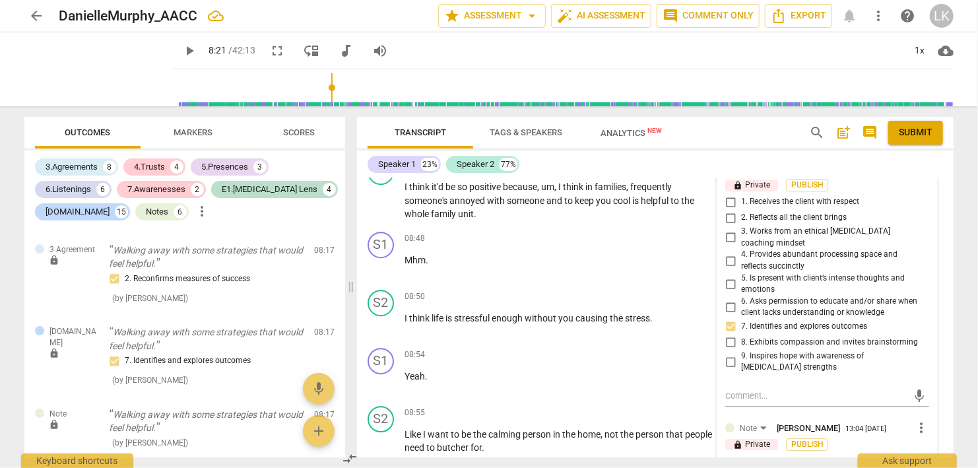
type textarea "Good job confirming the outcome that she wanted. And the way your voice went up…"
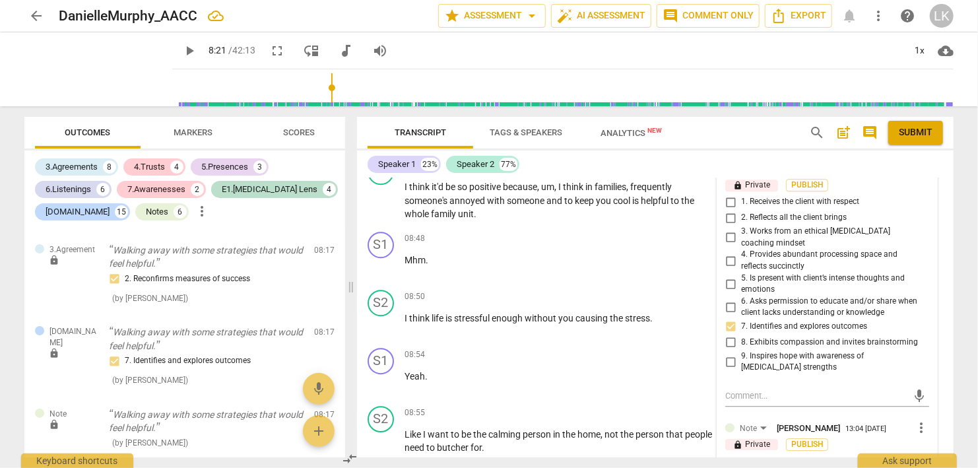
type textarea "Good job confirming the outcome that she wanted. And the way your voice went up…"
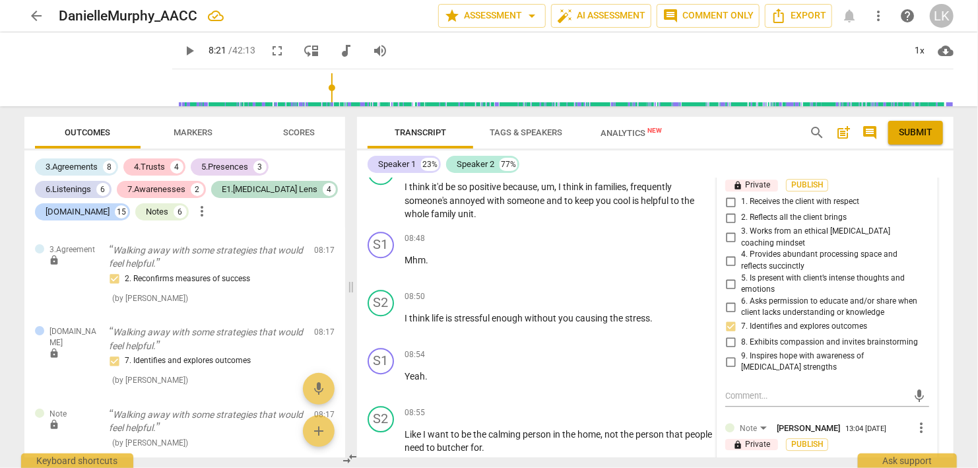
type textarea "Good job confirming the outcome that she wanted. And the way your voice went up…"
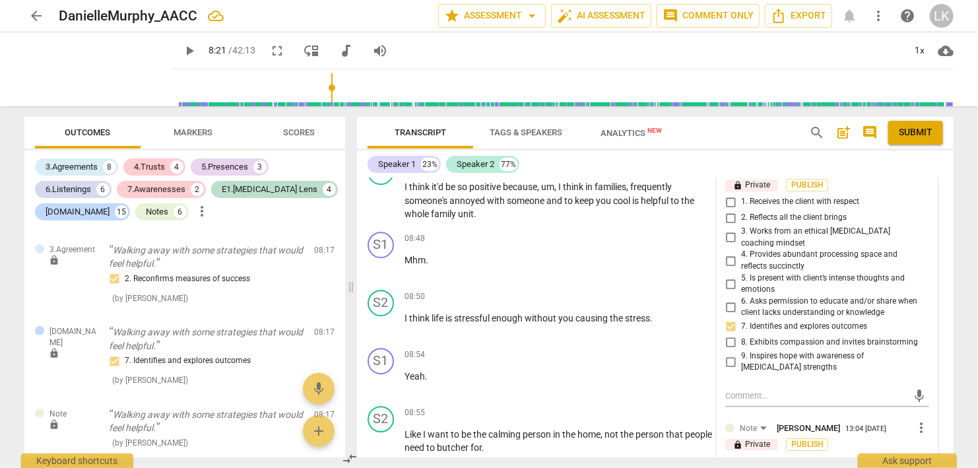
type textarea "Good job confirming the outcome that she wanted. And the way your voice went up…"
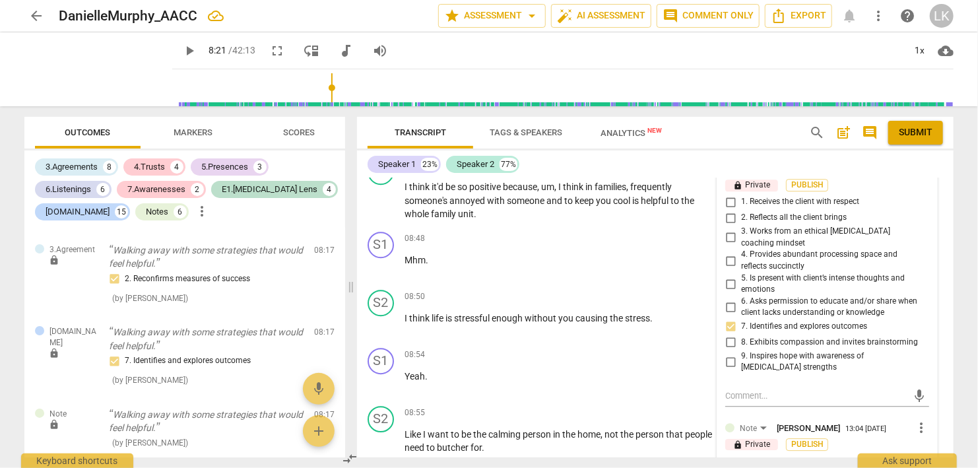
type textarea "Good job confirming the outcome that she wanted. And the way your voice went up…"
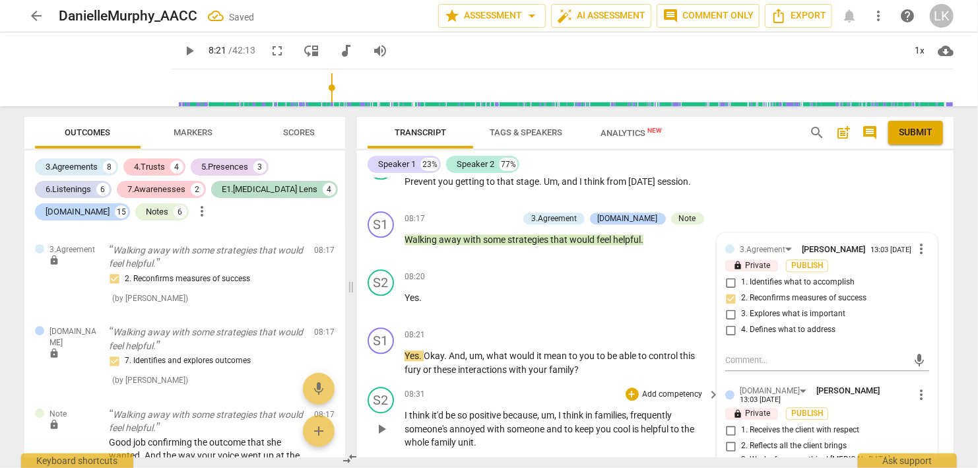
scroll to position [4028, 0]
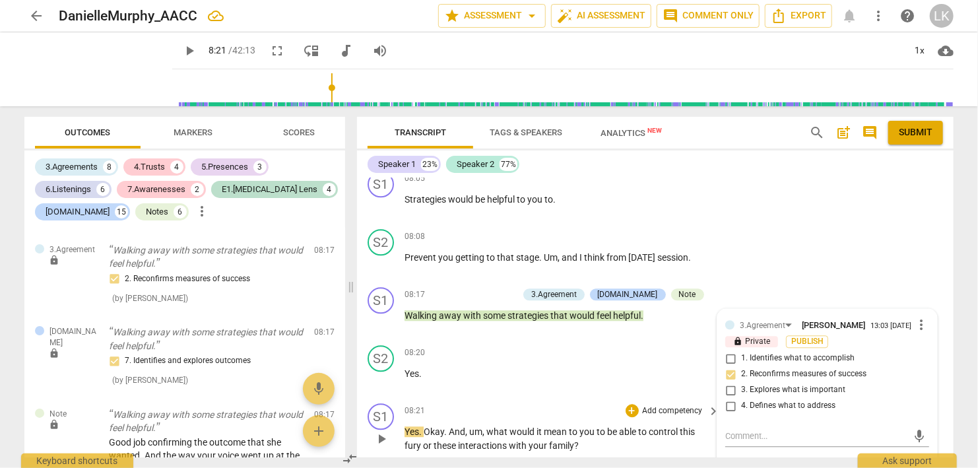
click at [381, 431] on span "play_arrow" at bounding box center [381, 439] width 16 height 16
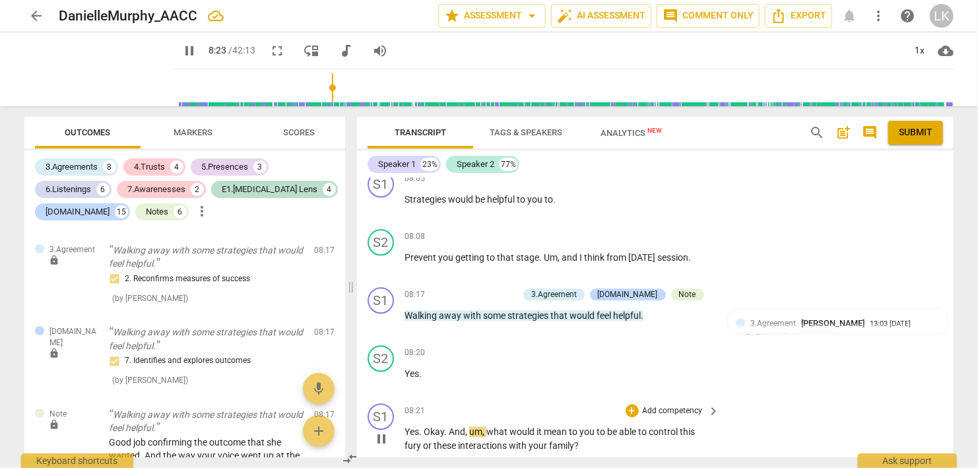
click at [381, 431] on span "pause" at bounding box center [381, 439] width 16 height 16
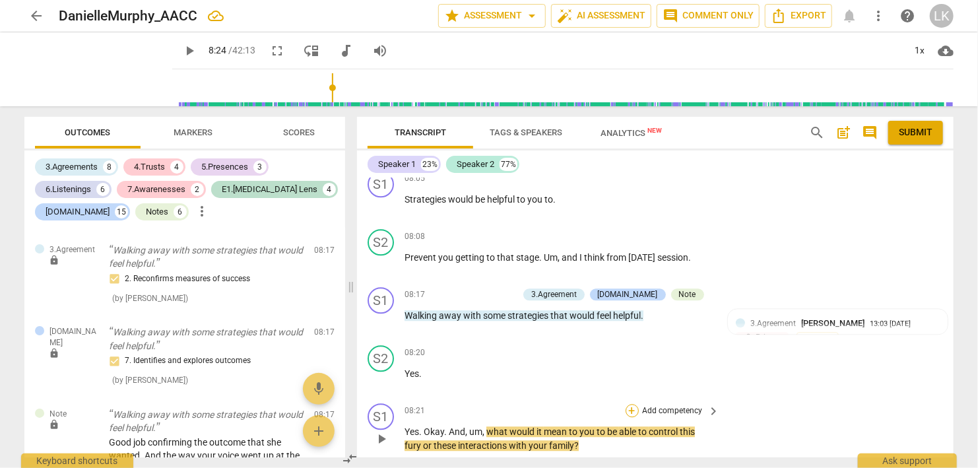
click at [635, 404] on div "+" at bounding box center [631, 410] width 13 height 13
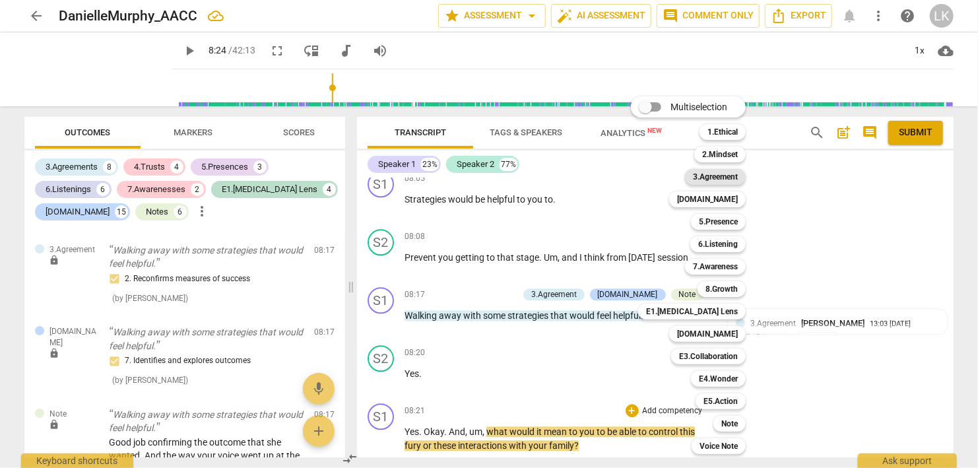
click at [724, 179] on b "3.Agreement" at bounding box center [715, 177] width 45 height 16
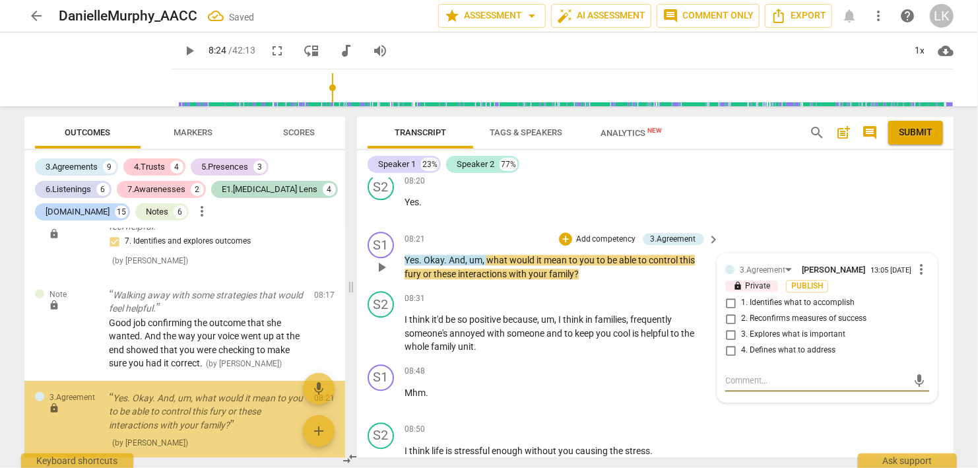
scroll to position [5078, 0]
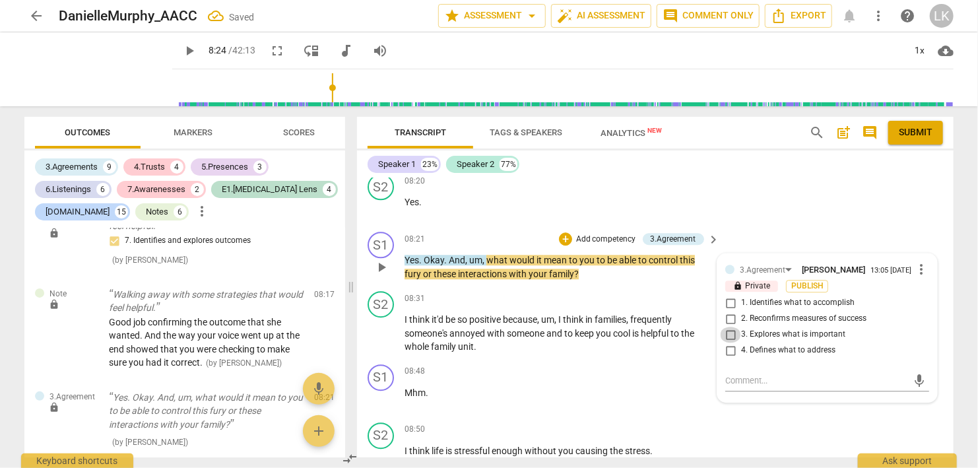
click at [732, 327] on input "3. Explores what is important" at bounding box center [730, 335] width 21 height 16
click at [746, 374] on textarea at bounding box center [816, 380] width 183 height 13
click at [917, 373] on span "send" at bounding box center [919, 380] width 15 height 15
click at [379, 259] on span "play_arrow" at bounding box center [381, 267] width 16 height 16
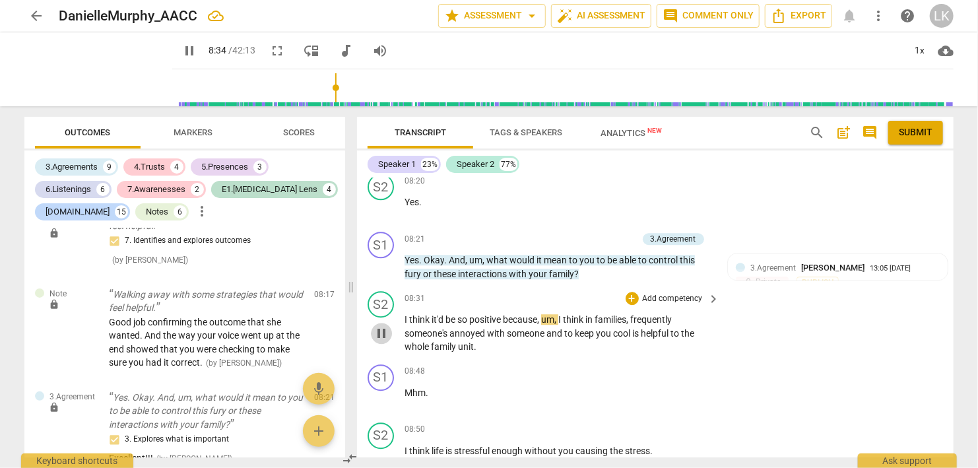
click at [381, 325] on span "pause" at bounding box center [381, 333] width 16 height 16
click at [0, 0] on span "play_arrow" at bounding box center [0, 0] width 0 height 0
click at [383, 325] on span "pause" at bounding box center [381, 333] width 16 height 16
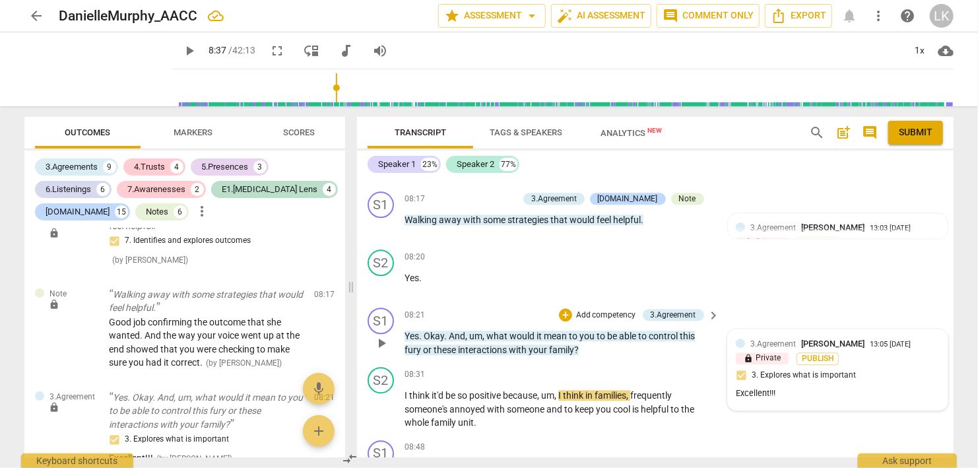
click at [923, 337] on div "3.Agreement [PERSON_NAME] 13:05 [DATE]" at bounding box center [844, 343] width 189 height 13
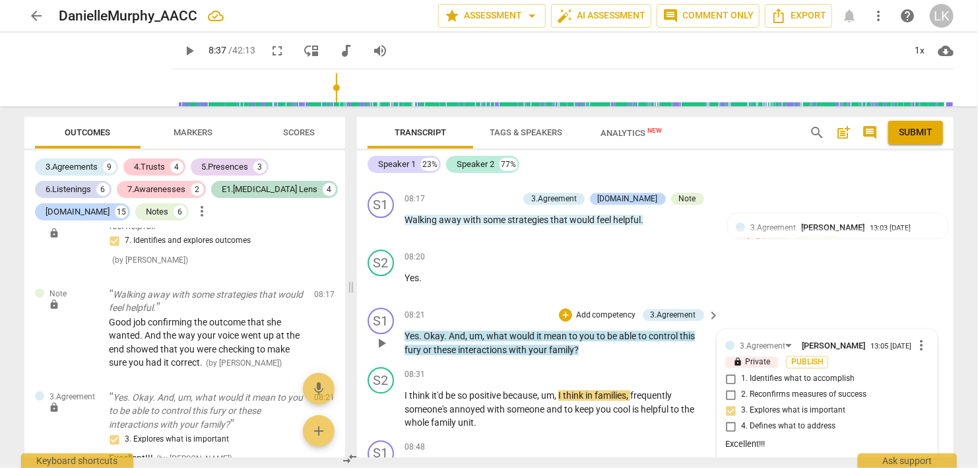
click at [923, 337] on span "more_vert" at bounding box center [921, 345] width 16 height 16
click at [924, 277] on li "Edit" at bounding box center [936, 282] width 46 height 25
click at [782, 450] on textarea "Excellent!!!" at bounding box center [827, 456] width 204 height 13
click at [384, 401] on span "play_arrow" at bounding box center [381, 409] width 16 height 16
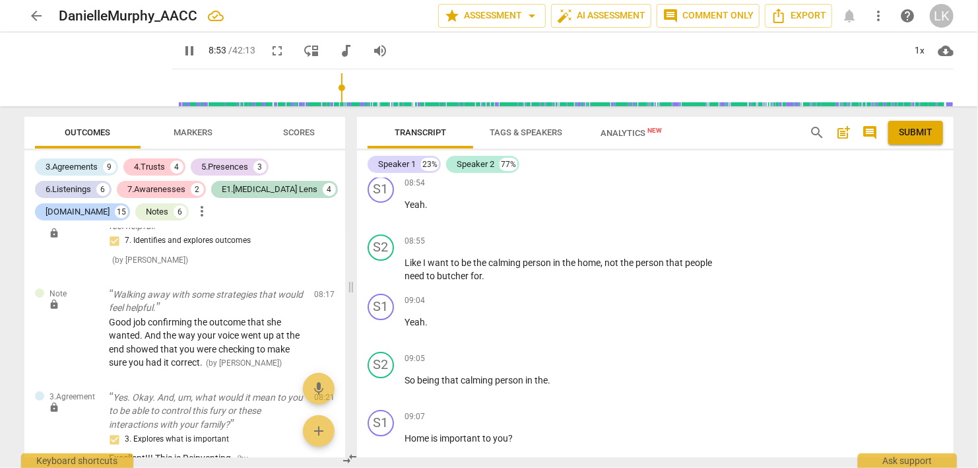
scroll to position [4580, 0]
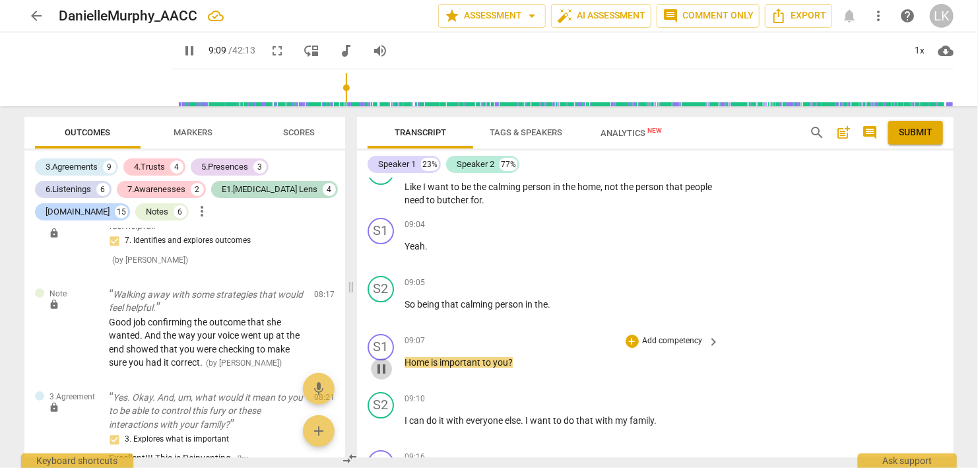
click at [385, 361] on span "pause" at bounding box center [381, 369] width 16 height 16
click at [629, 334] on div "+" at bounding box center [631, 340] width 13 height 13
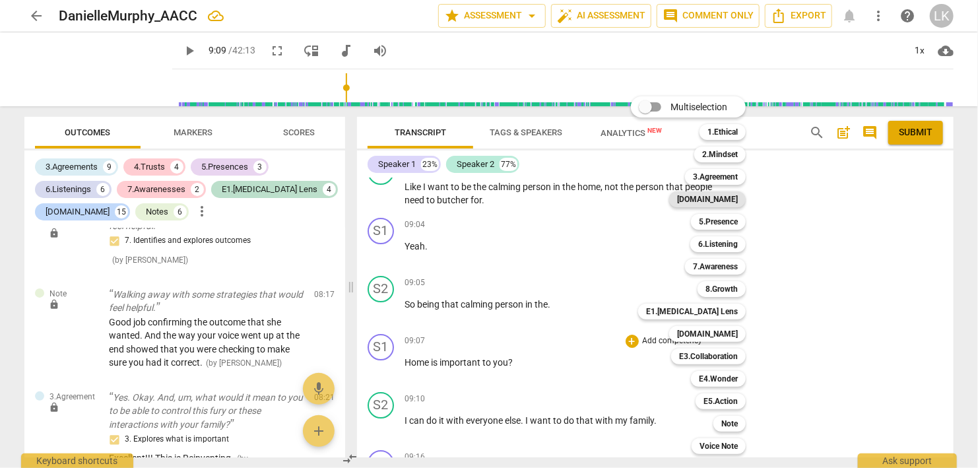
click at [718, 201] on b "[DOMAIN_NAME]" at bounding box center [707, 199] width 61 height 16
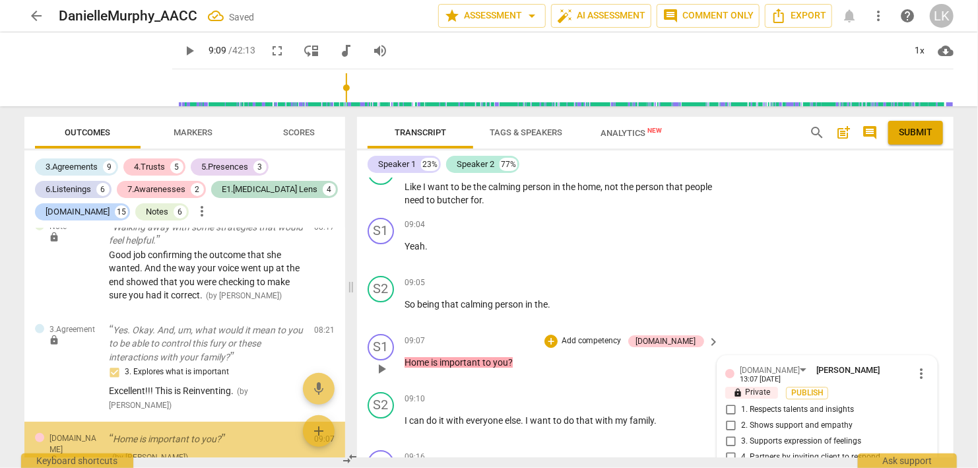
scroll to position [5147, 0]
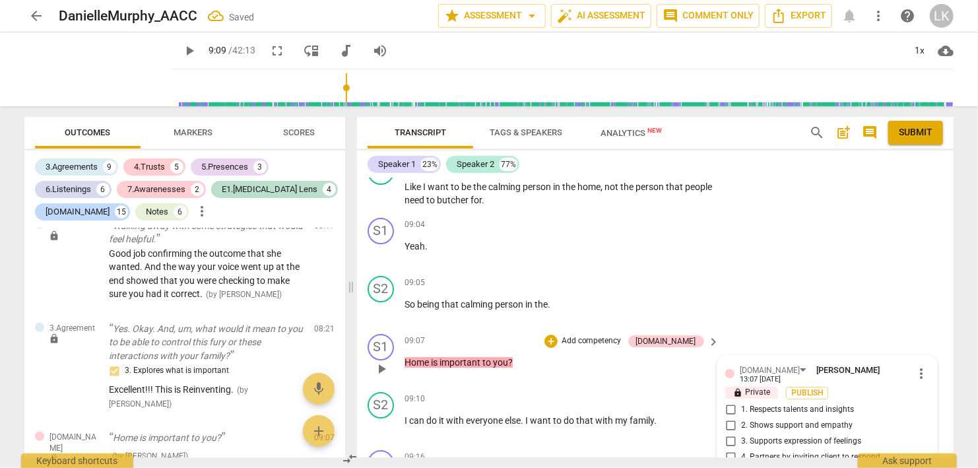
click at [730, 418] on input "2. Shows support and empathy" at bounding box center [730, 426] width 21 height 16
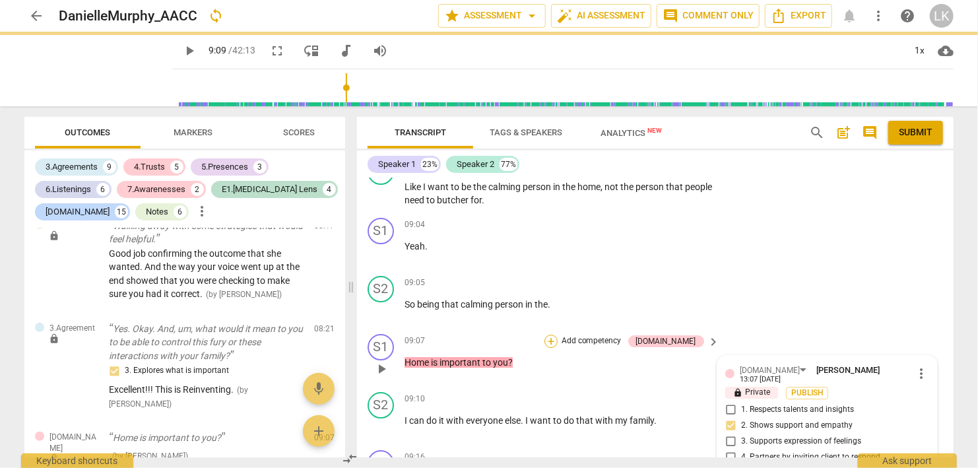
click at [557, 334] on div "+" at bounding box center [550, 340] width 13 height 13
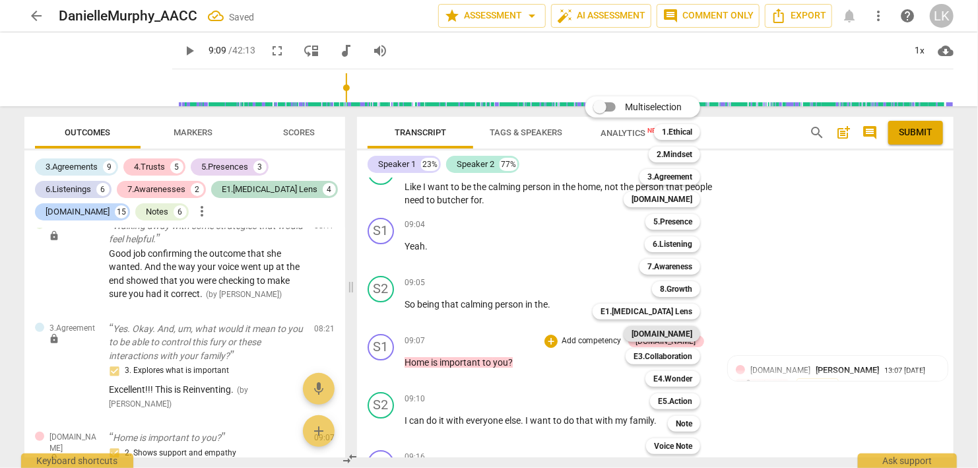
click at [656, 331] on div "[DOMAIN_NAME]" at bounding box center [661, 334] width 77 height 16
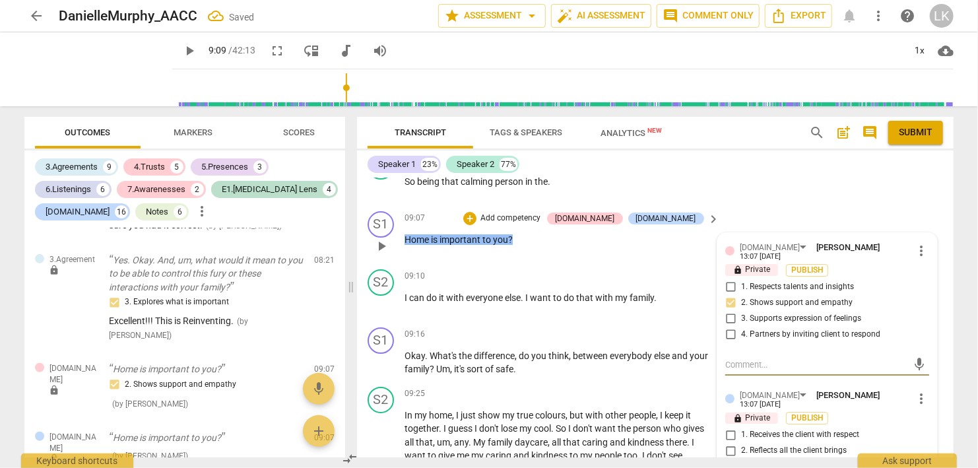
scroll to position [4732, 0]
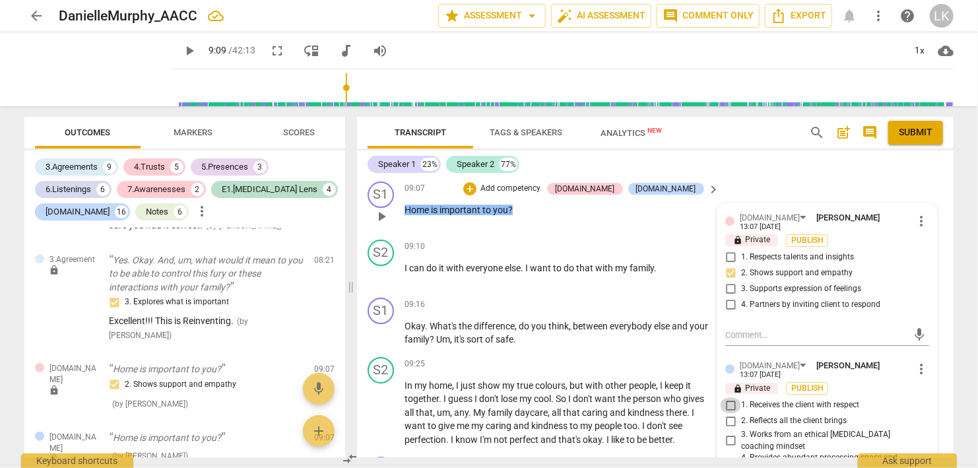
click at [730, 397] on input "1. Receives the client with respect" at bounding box center [730, 405] width 21 height 16
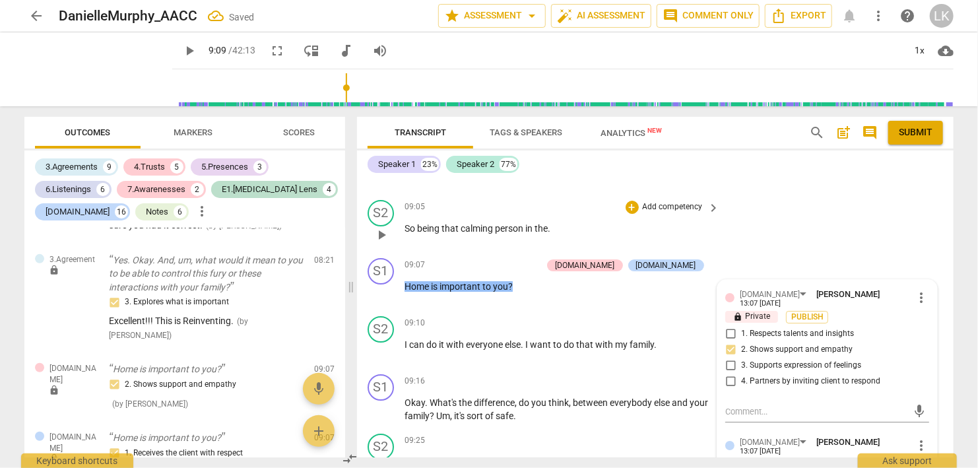
scroll to position [4580, 0]
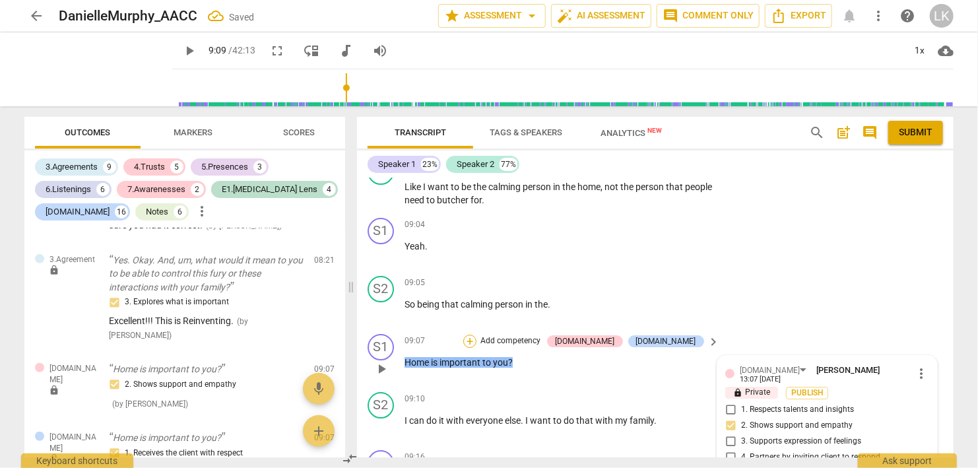
click at [476, 334] on div "+" at bounding box center [469, 340] width 13 height 13
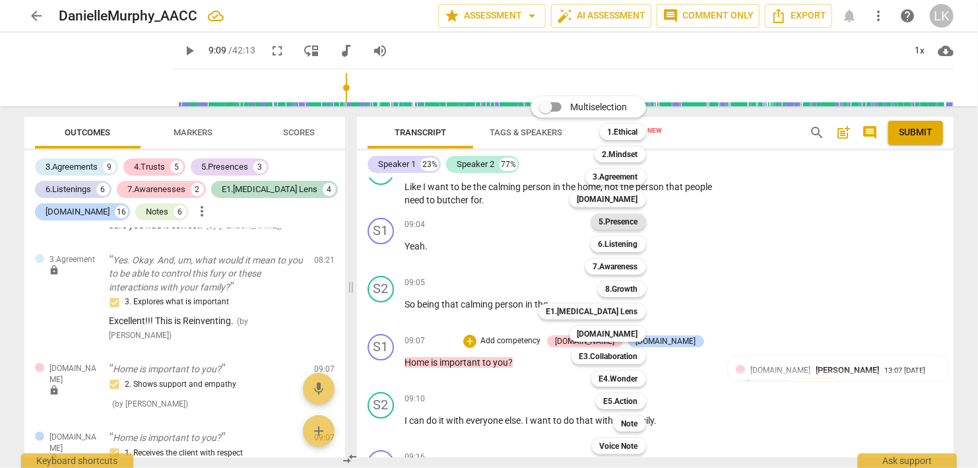
click at [622, 222] on b "5.Presence" at bounding box center [618, 222] width 39 height 16
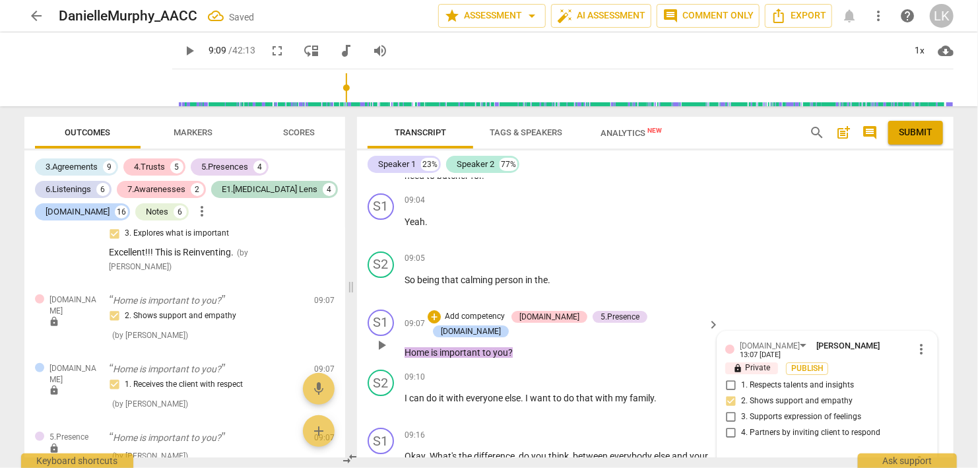
scroll to position [4732, 0]
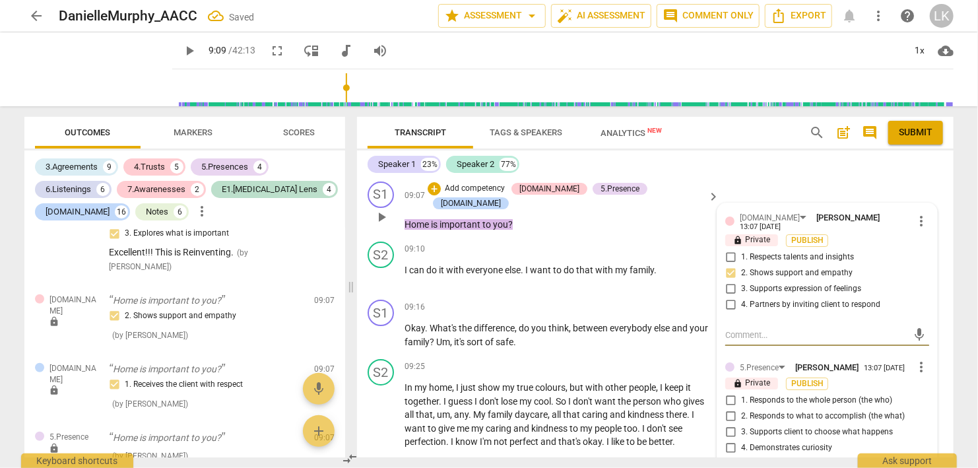
click at [731, 392] on input "1. Responds to the whole person (the who)" at bounding box center [730, 400] width 21 height 16
click at [730, 408] on input "2. Responds to what to accomplish (the what)" at bounding box center [730, 416] width 21 height 16
click at [730, 440] on input "4. Demonstrates curiosity" at bounding box center [730, 448] width 21 height 16
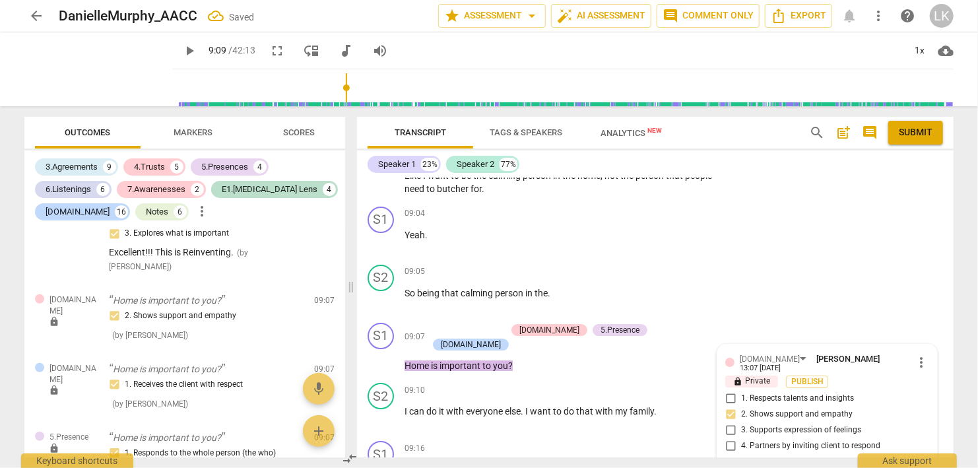
scroll to position [4580, 0]
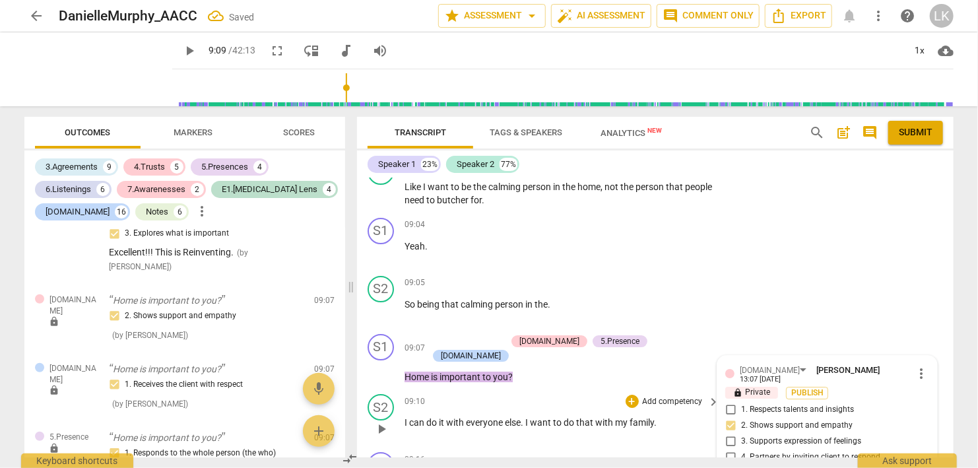
click at [383, 421] on span "play_arrow" at bounding box center [381, 429] width 16 height 16
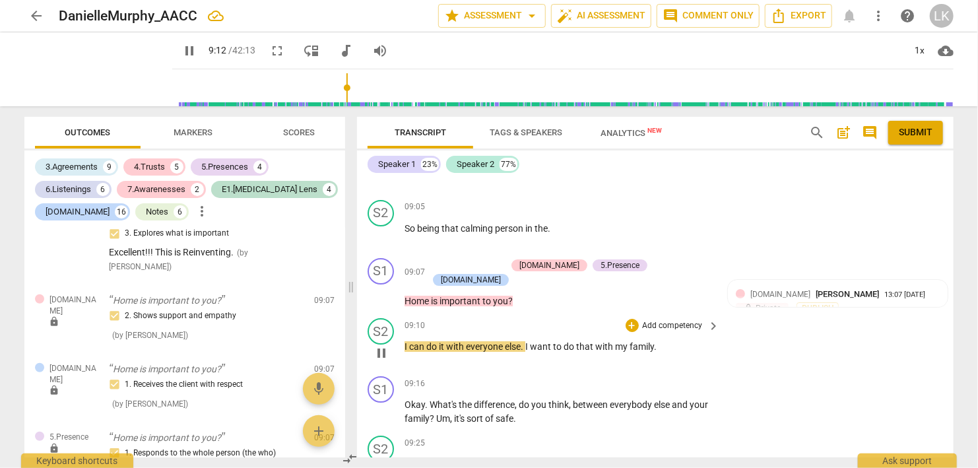
scroll to position [4732, 0]
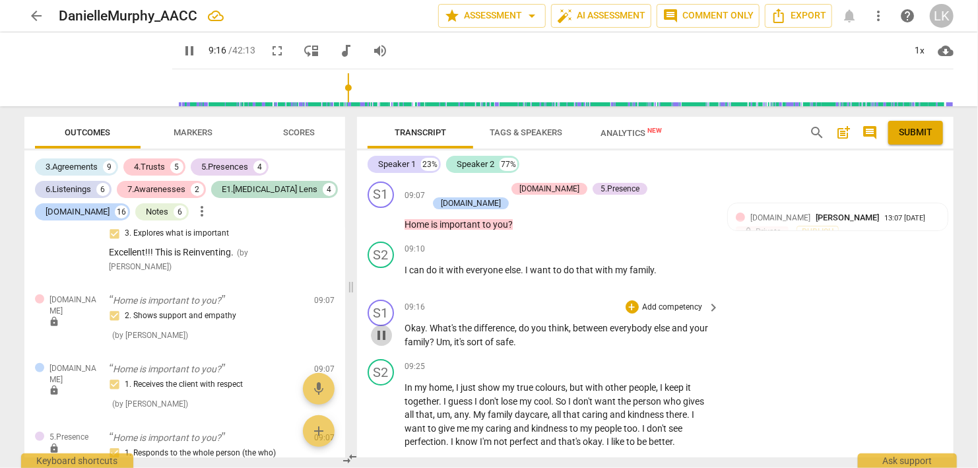
click at [384, 327] on span "pause" at bounding box center [381, 335] width 16 height 16
click at [384, 327] on span "play_arrow" at bounding box center [381, 335] width 16 height 16
click at [384, 327] on span "pause" at bounding box center [381, 335] width 16 height 16
click at [383, 268] on span "play_arrow" at bounding box center [381, 276] width 16 height 16
click at [387, 327] on span "pause" at bounding box center [381, 335] width 16 height 16
